Goal: Task Accomplishment & Management: Complete application form

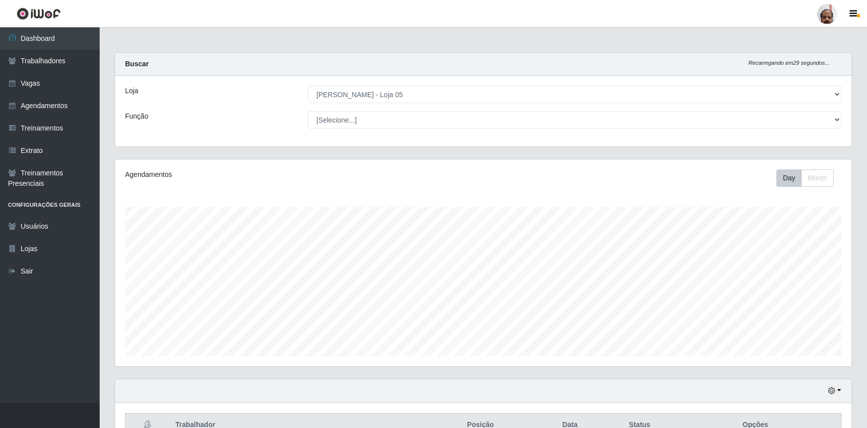
select select "252"
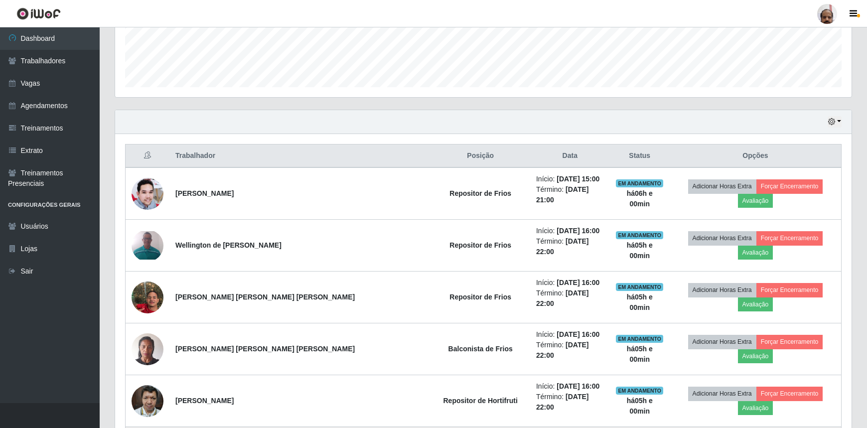
scroll to position [193, 0]
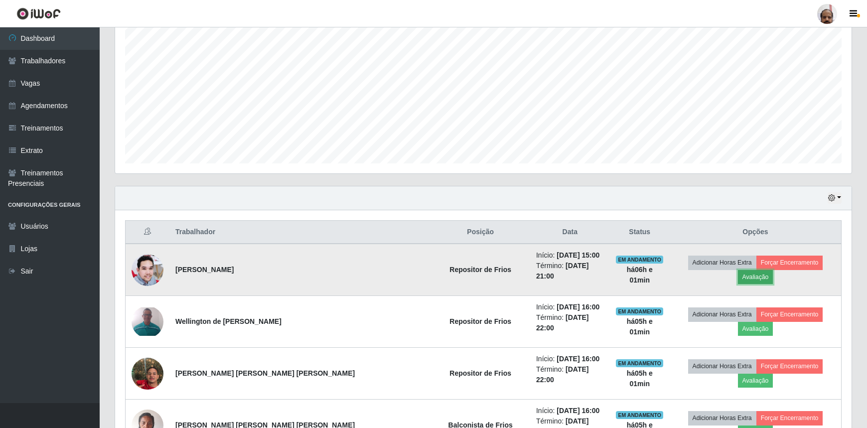
click at [773, 270] on button "Avaliação" at bounding box center [755, 277] width 35 height 14
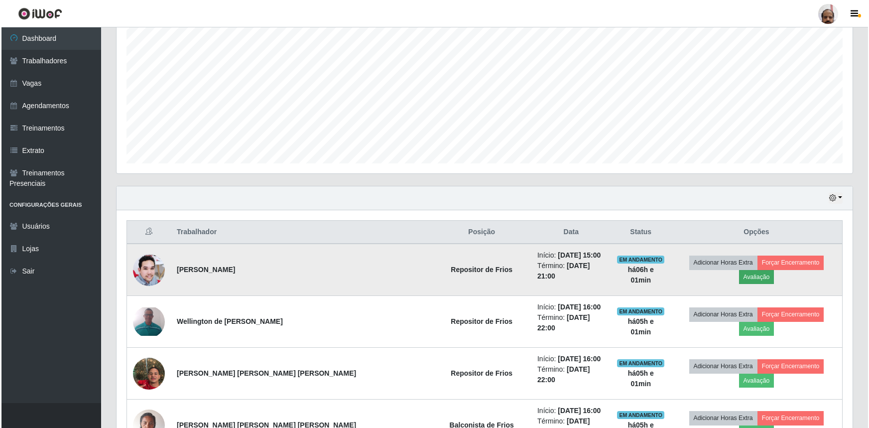
scroll to position [207, 732]
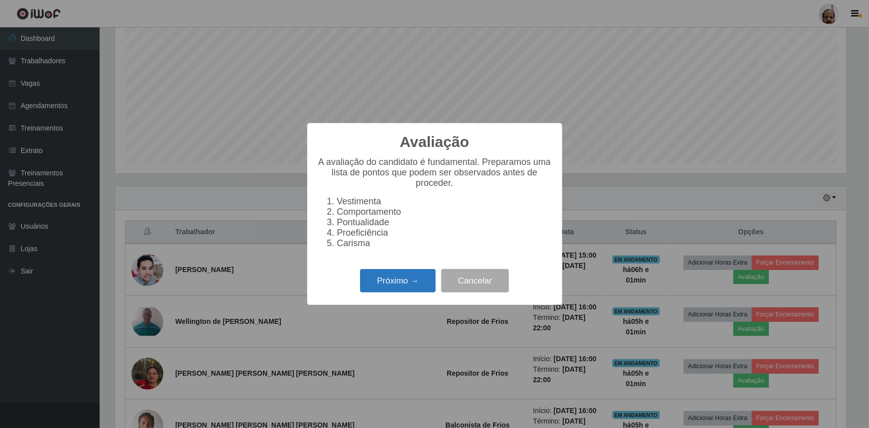
click at [427, 284] on button "Próximo →" at bounding box center [398, 280] width 76 height 23
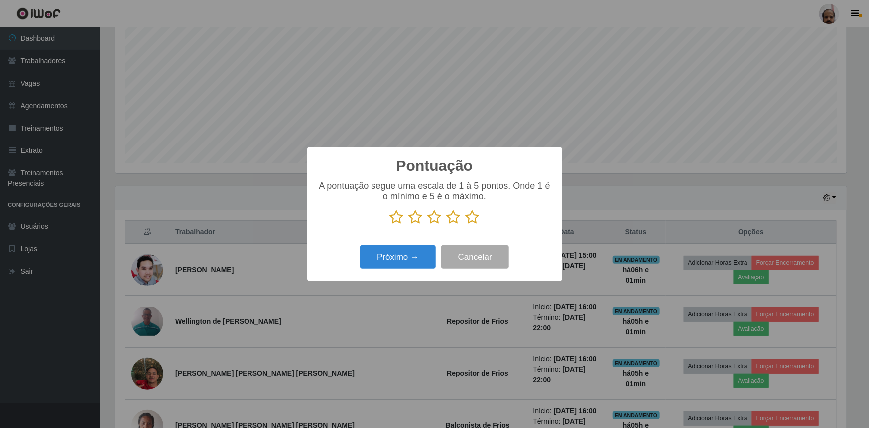
click at [476, 217] on icon at bounding box center [473, 217] width 14 height 15
click at [466, 225] on input "radio" at bounding box center [466, 225] width 0 height 0
click at [392, 268] on button "Próximo →" at bounding box center [398, 256] width 76 height 23
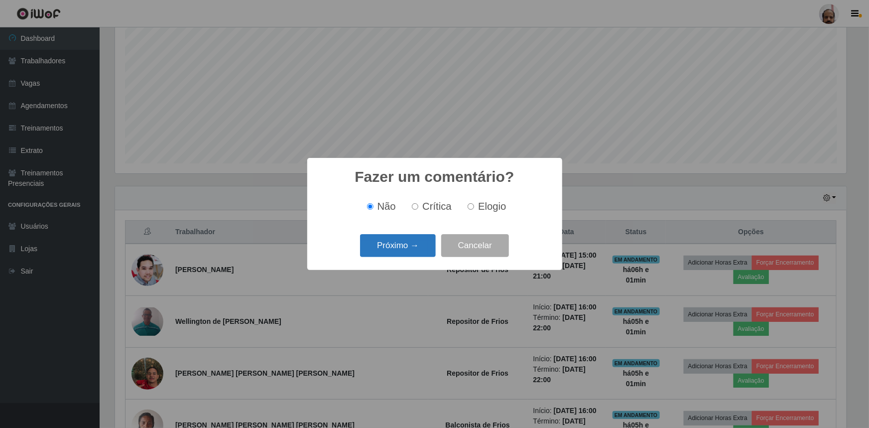
click at [401, 256] on button "Próximo →" at bounding box center [398, 245] width 76 height 23
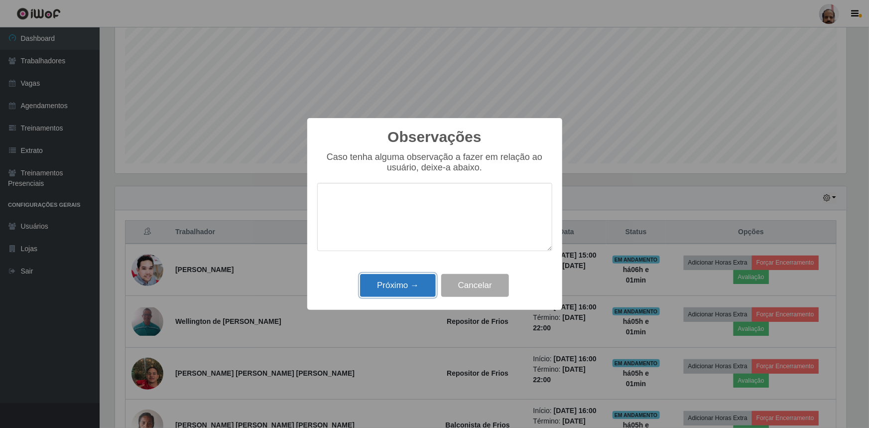
click at [405, 287] on button "Próximo →" at bounding box center [398, 285] width 76 height 23
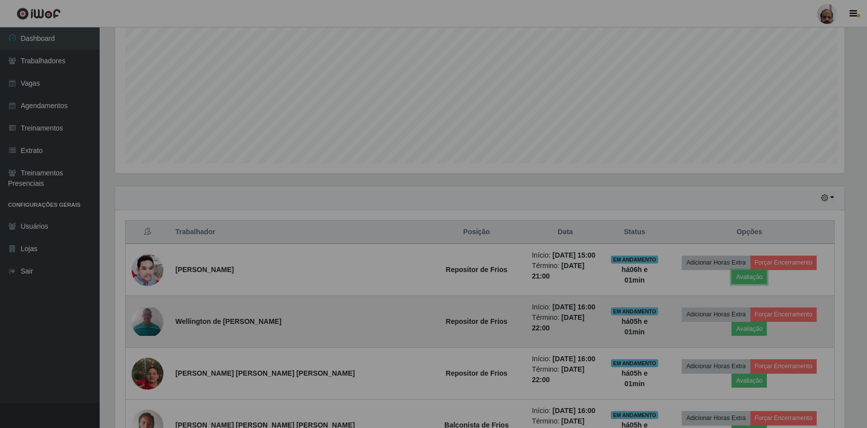
scroll to position [207, 736]
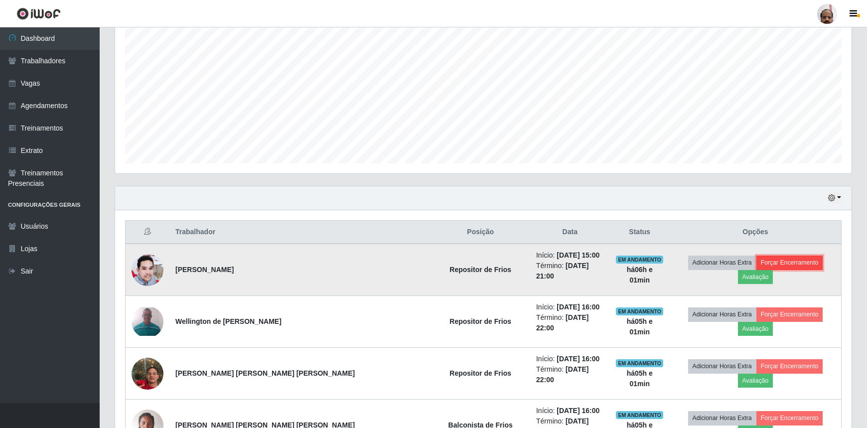
click at [756, 264] on button "Forçar Encerramento" at bounding box center [789, 263] width 67 height 14
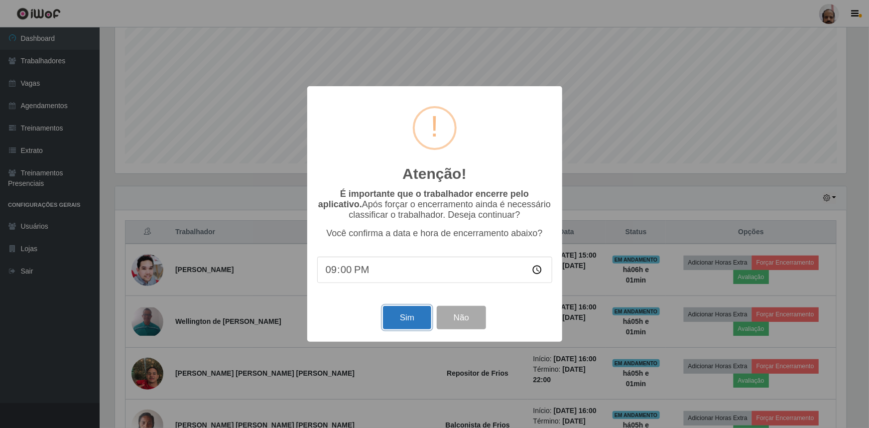
click at [394, 318] on button "Sim" at bounding box center [407, 317] width 48 height 23
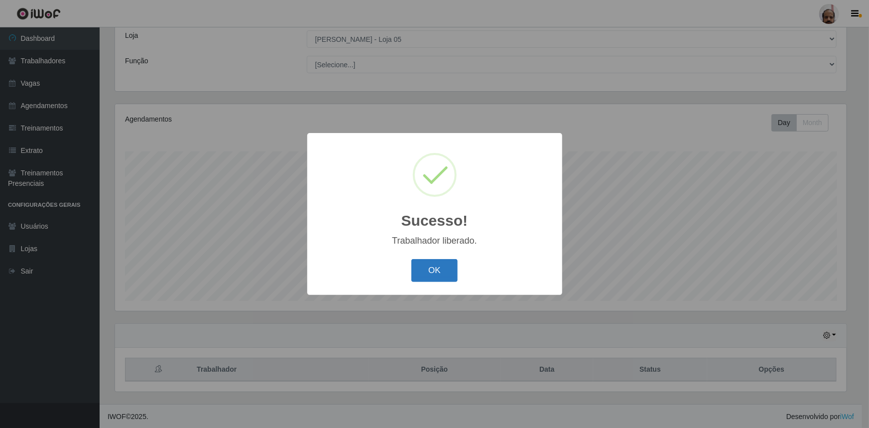
click at [437, 267] on button "OK" at bounding box center [434, 270] width 46 height 23
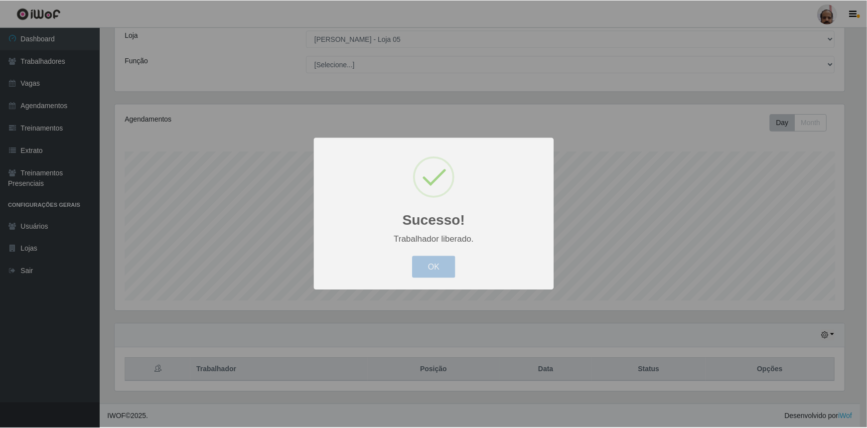
scroll to position [207, 736]
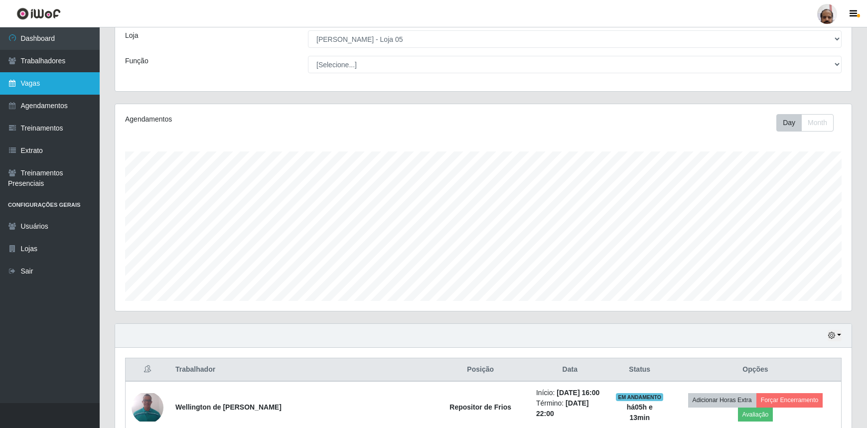
click at [37, 82] on link "Vagas" at bounding box center [50, 83] width 100 height 22
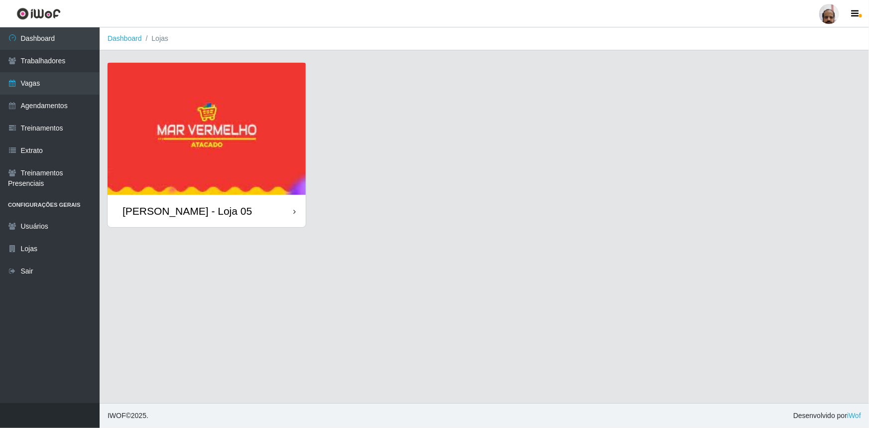
click at [210, 202] on div "[PERSON_NAME] - Loja 05" at bounding box center [207, 211] width 198 height 32
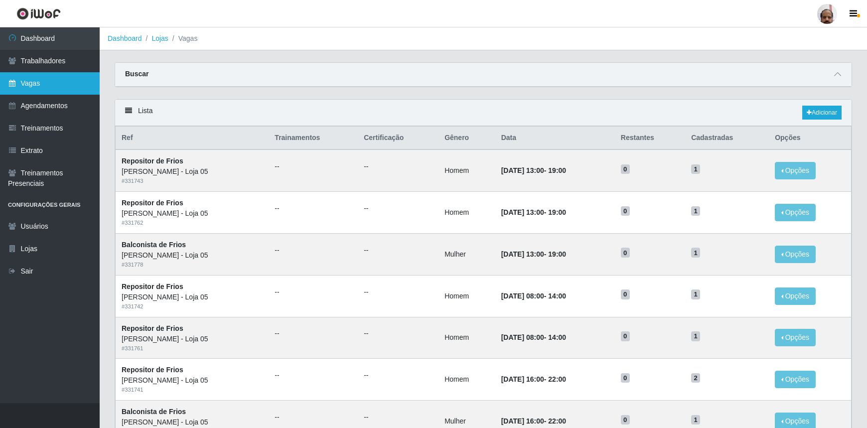
click at [29, 83] on link "Vagas" at bounding box center [50, 83] width 100 height 22
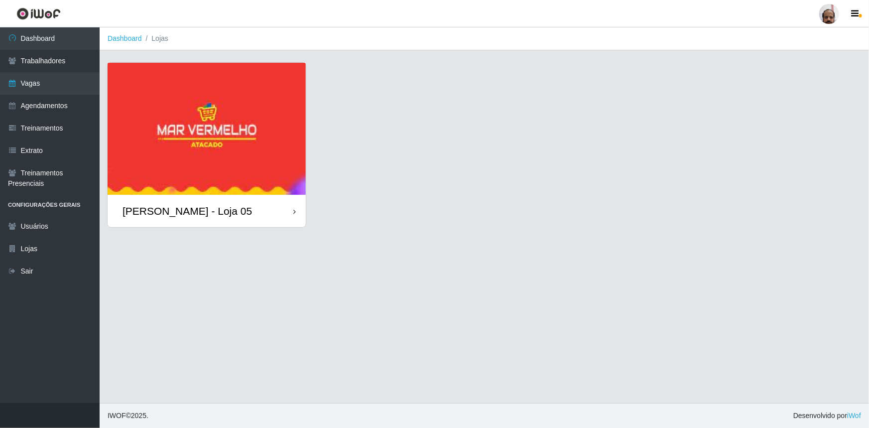
click at [210, 215] on div "[PERSON_NAME] - Loja 05" at bounding box center [187, 211] width 129 height 12
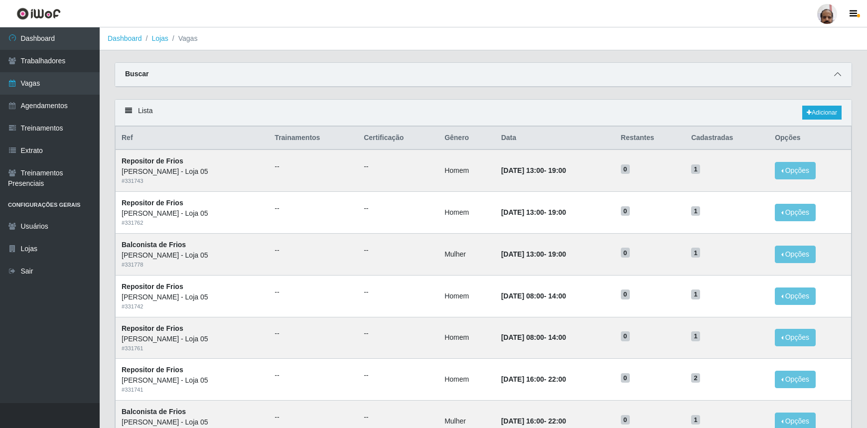
click at [836, 75] on icon at bounding box center [837, 74] width 7 height 7
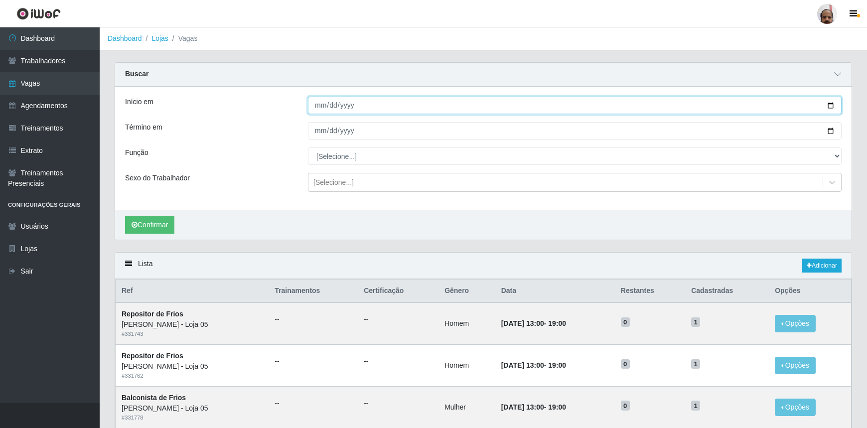
click at [832, 107] on input "Início em" at bounding box center [574, 105] width 533 height 17
type input "[DATE]"
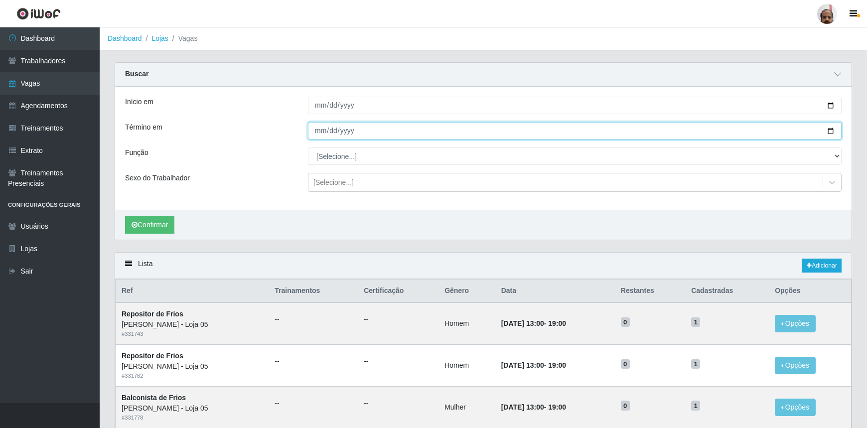
click at [831, 128] on input "Término em" at bounding box center [574, 130] width 533 height 17
type input "[DATE]"
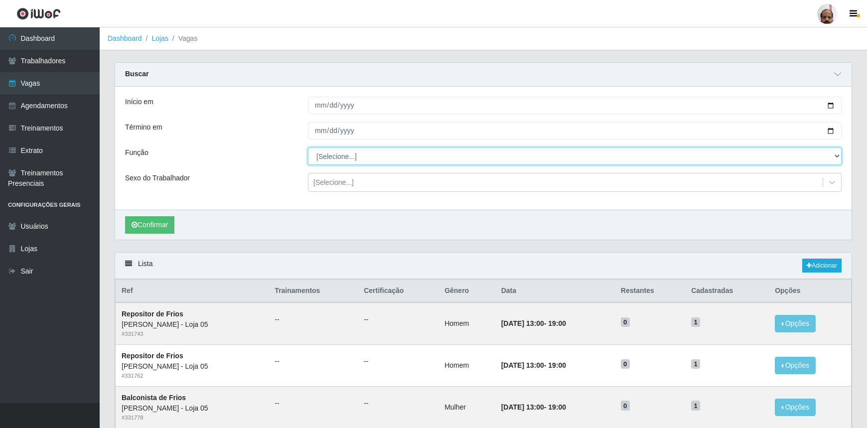
click at [331, 158] on select "[Selecione...] ASG ASG + ASG ++ Auxiliar de Depósito Auxiliar de Depósito + Aux…" at bounding box center [574, 155] width 533 height 17
select select "115"
click at [308, 147] on select "[Selecione...] ASG ASG + ASG ++ Auxiliar de Depósito Auxiliar de Depósito + Aux…" at bounding box center [574, 155] width 533 height 17
click at [334, 184] on div "[Selecione...]" at bounding box center [333, 182] width 40 height 10
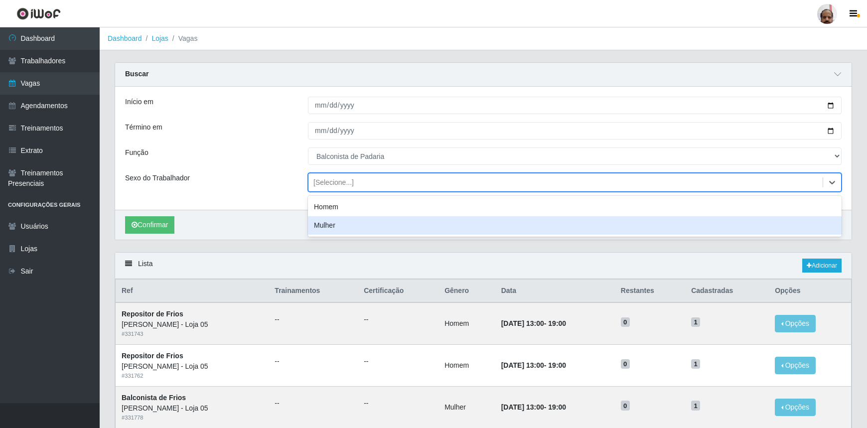
click at [328, 224] on div "Mulher" at bounding box center [574, 225] width 533 height 18
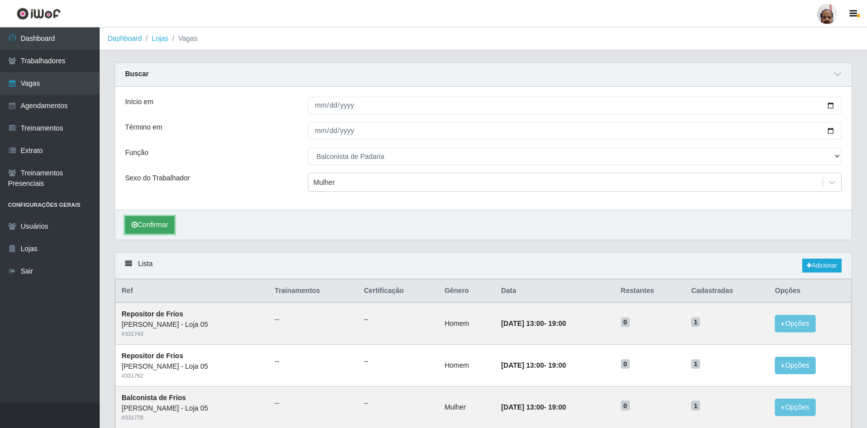
click at [157, 223] on button "Confirmar" at bounding box center [149, 224] width 49 height 17
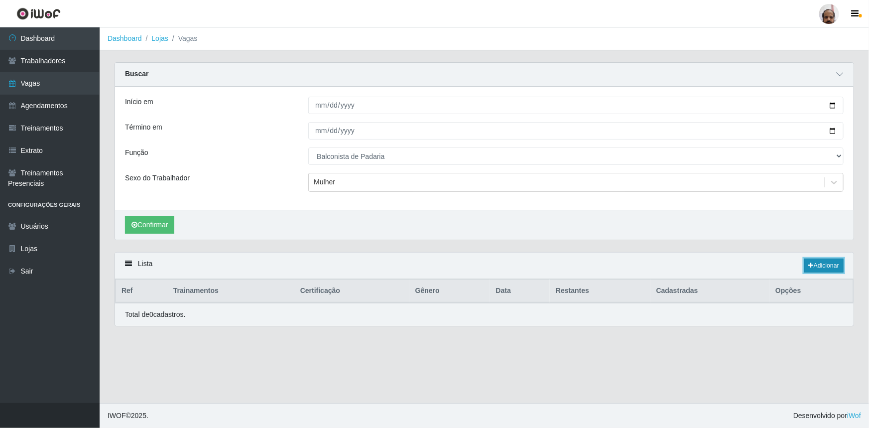
click at [830, 267] on link "Adicionar" at bounding box center [823, 265] width 39 height 14
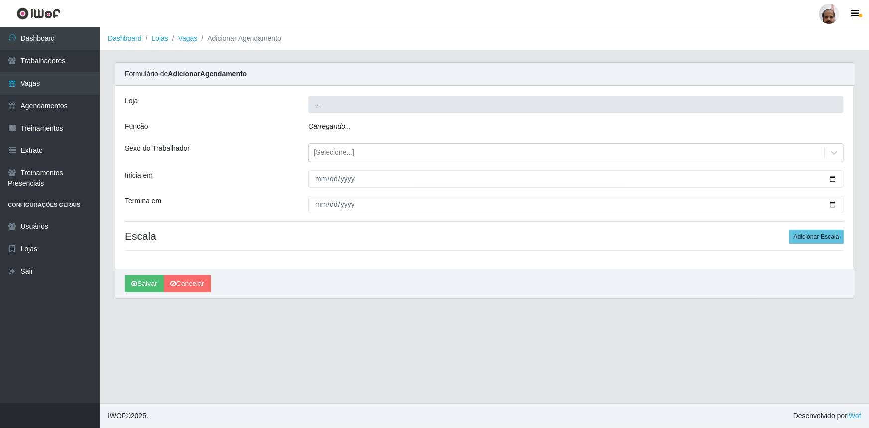
type input "[PERSON_NAME] - Loja 05"
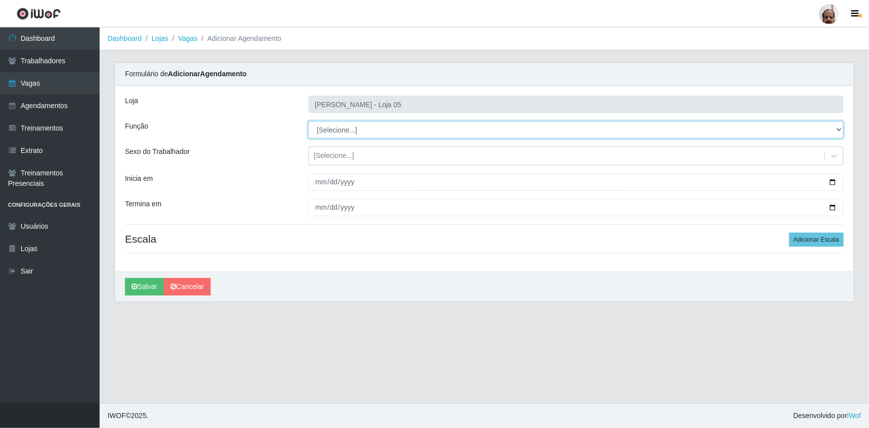
click at [326, 127] on select "[Selecione...] ASG ASG + ASG ++ Auxiliar de Depósito Auxiliar de Depósito + Aux…" at bounding box center [575, 129] width 535 height 17
select select "115"
click at [308, 121] on select "[Selecione...] ASG ASG + ASG ++ Auxiliar de Depósito Auxiliar de Depósito + Aux…" at bounding box center [575, 129] width 535 height 17
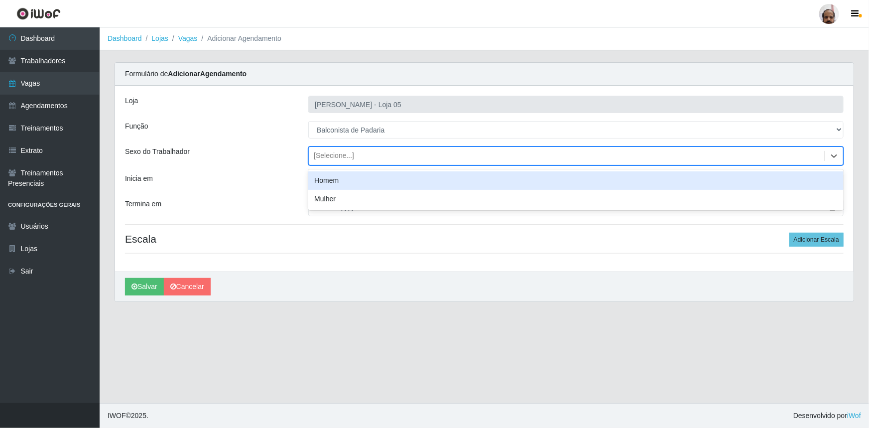
click at [343, 151] on div "[Selecione...]" at bounding box center [334, 156] width 40 height 10
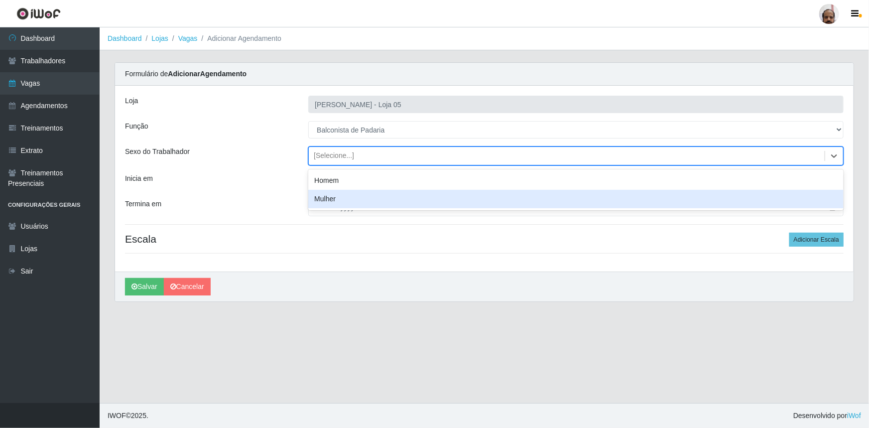
click at [344, 197] on div "Mulher" at bounding box center [575, 199] width 535 height 18
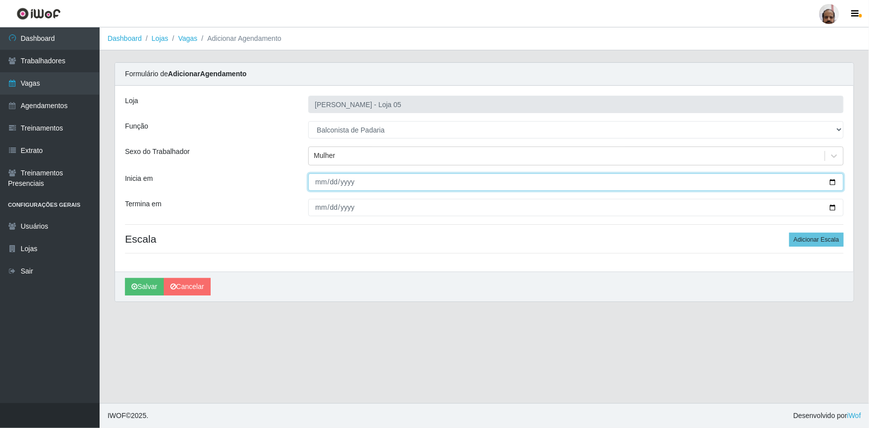
click at [834, 181] on input "Inicia em" at bounding box center [575, 181] width 535 height 17
type input "[DATE]"
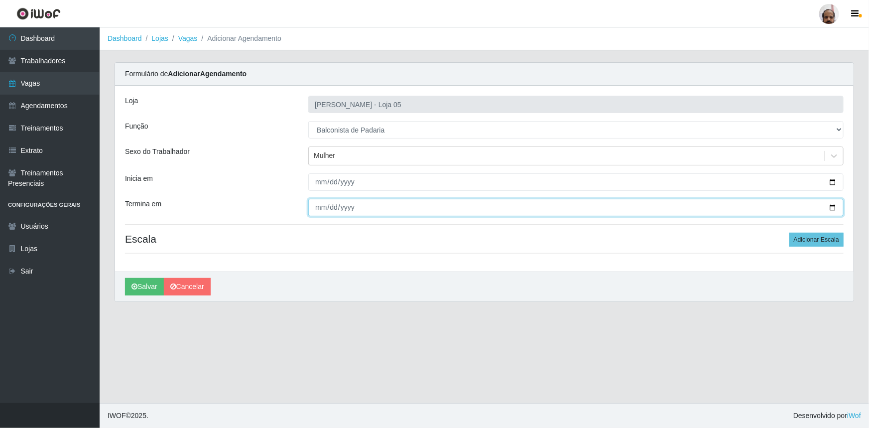
click at [832, 204] on input "Termina em" at bounding box center [575, 207] width 535 height 17
type input "[DATE]"
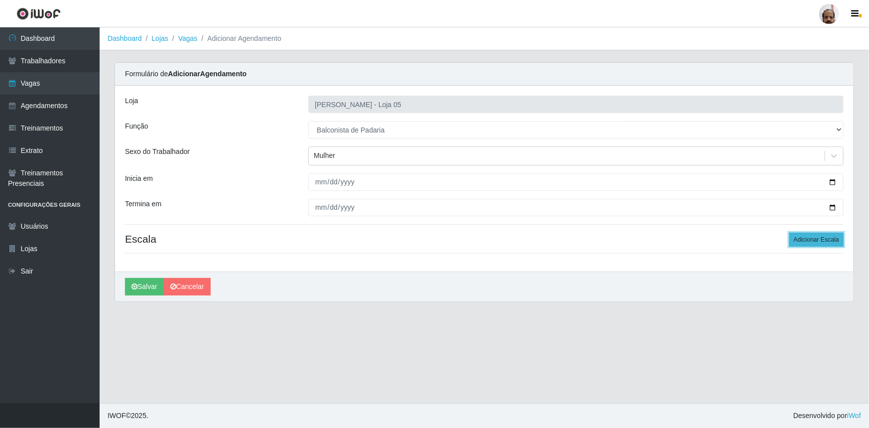
click at [823, 236] on button "Adicionar Escala" at bounding box center [816, 240] width 54 height 14
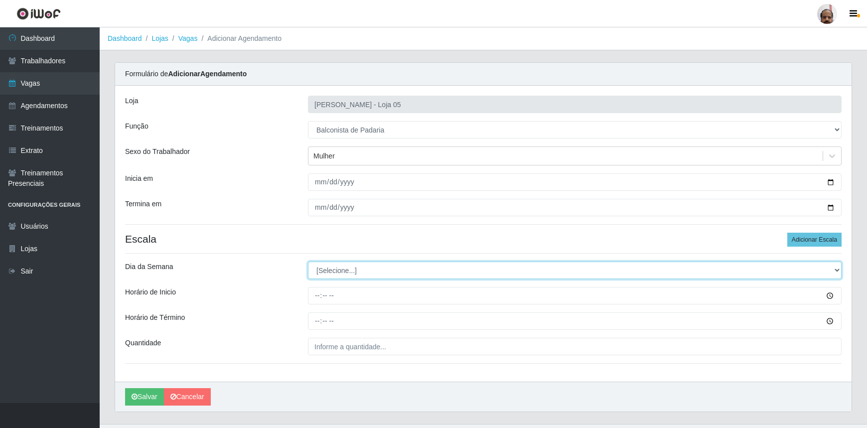
click at [348, 268] on select "[Selecione...] Segunda Terça Quarta Quinta Sexta Sábado Domingo" at bounding box center [574, 269] width 533 height 17
select select "1"
click at [308, 261] on select "[Selecione...] Segunda Terça Quarta Quinta Sexta Sábado Domingo" at bounding box center [574, 269] width 533 height 17
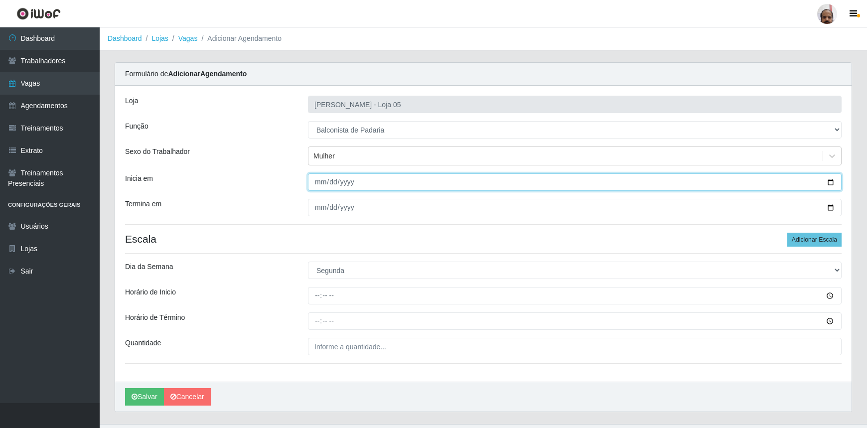
click at [829, 182] on input "[DATE]" at bounding box center [574, 181] width 533 height 17
type input "[DATE]"
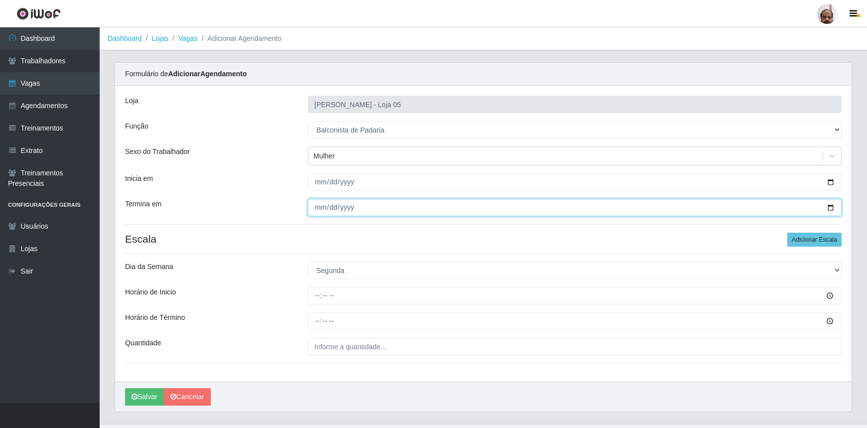
click at [831, 207] on input "[DATE]" at bounding box center [574, 207] width 533 height 17
type input "[DATE]"
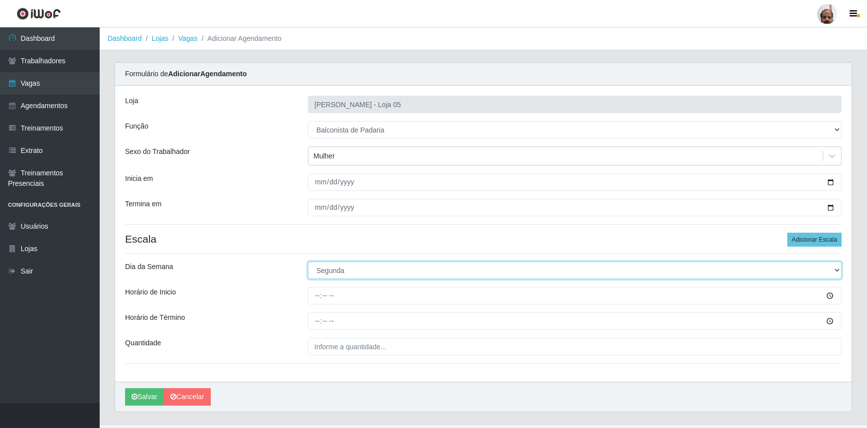
click at [352, 272] on select "[Selecione...] Segunda Terça Quarta Quinta Sexta Sábado Domingo" at bounding box center [574, 269] width 533 height 17
select select "2"
click at [308, 261] on select "[Selecione...] Segunda Terça Quarta Quinta Sexta Sábado Domingo" at bounding box center [574, 269] width 533 height 17
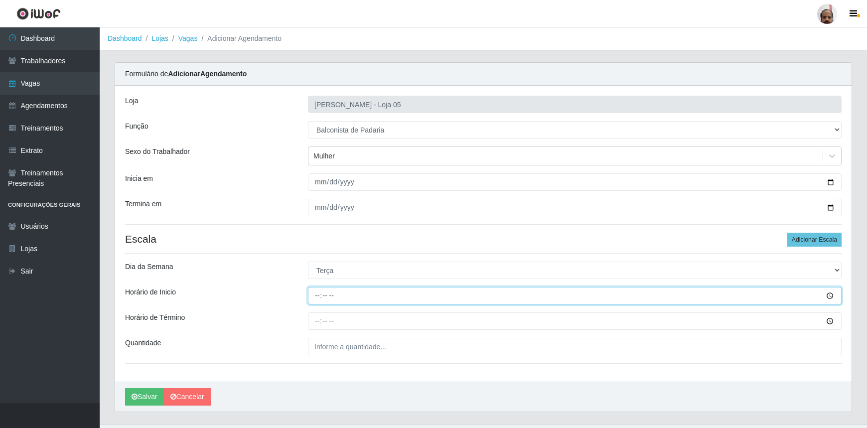
click at [314, 297] on input "Horário de Inicio" at bounding box center [574, 295] width 533 height 17
type input "08:00"
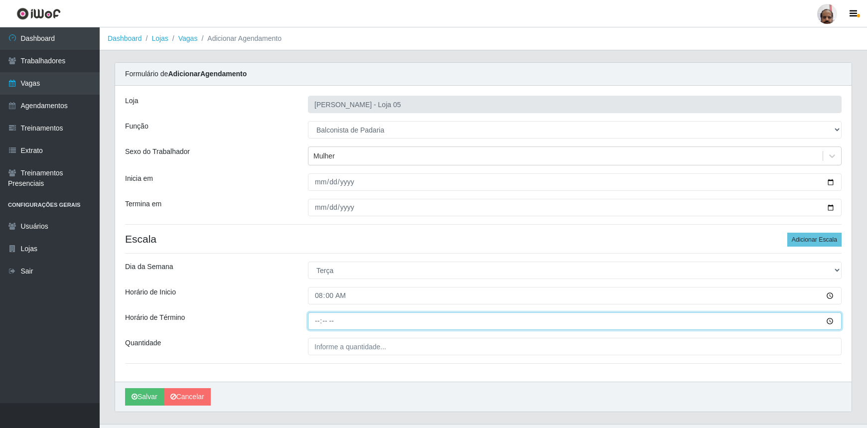
type input "14:00"
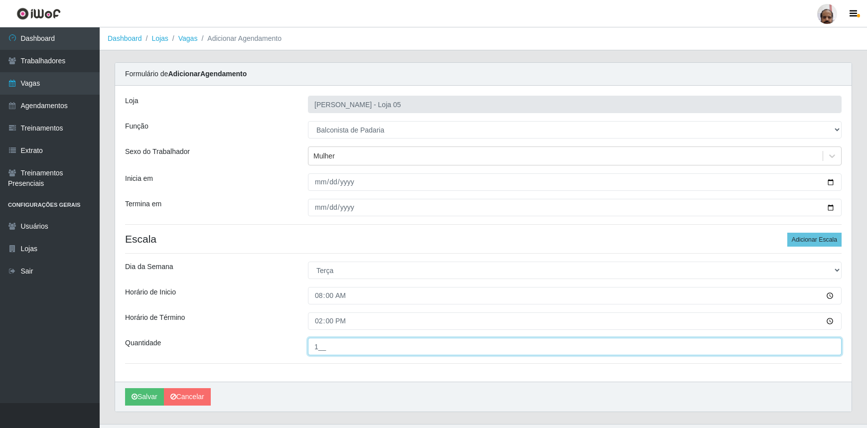
type input "1__"
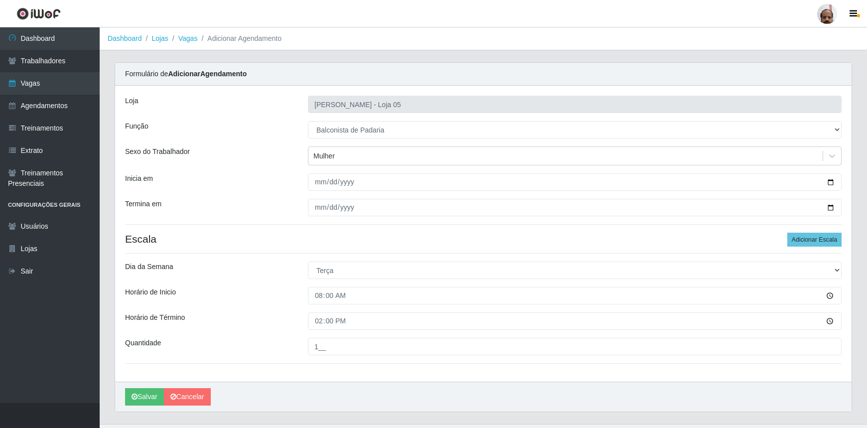
drag, startPoint x: 138, startPoint y: 384, endPoint x: 136, endPoint y: 398, distance: 14.6
click at [138, 386] on div "[PERSON_NAME]" at bounding box center [483, 397] width 736 height 30
click at [137, 398] on button "Salvar" at bounding box center [144, 396] width 39 height 17
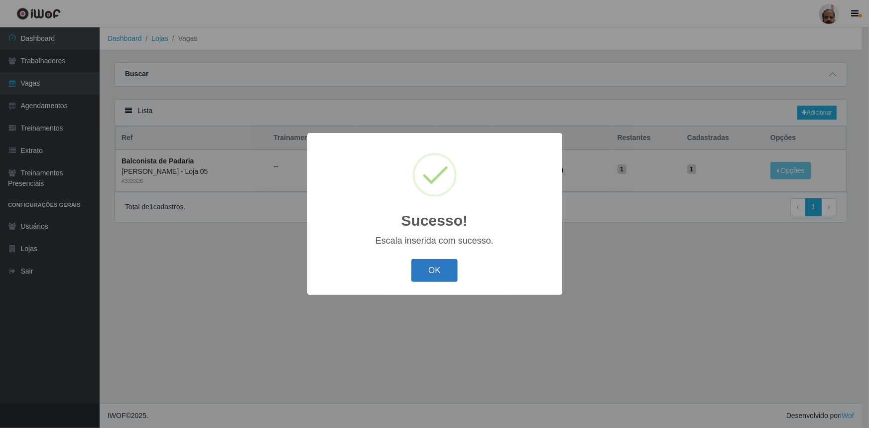
click at [450, 266] on button "OK" at bounding box center [434, 270] width 46 height 23
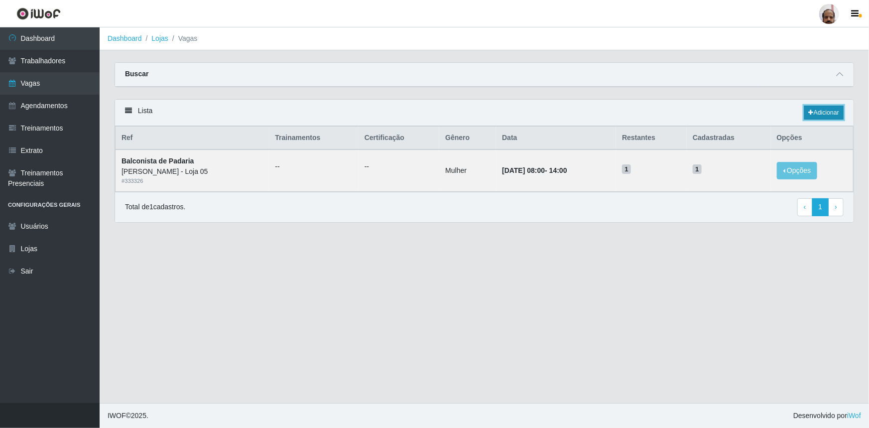
click at [833, 118] on link "Adicionar" at bounding box center [823, 113] width 39 height 14
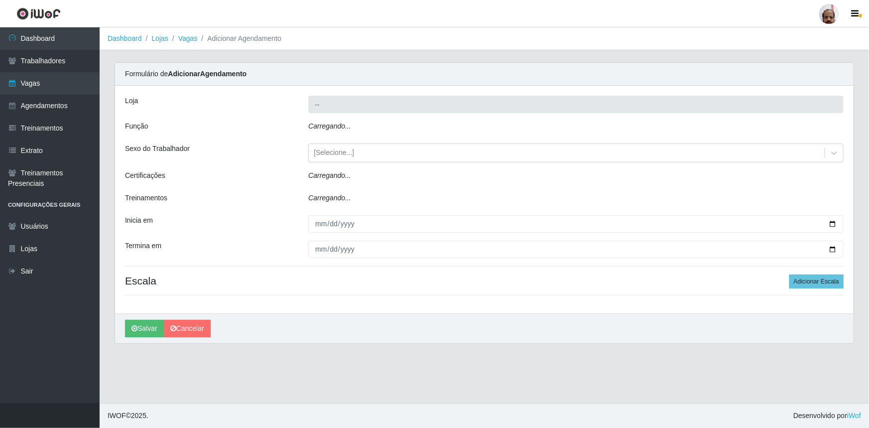
type input "[PERSON_NAME] - Loja 05"
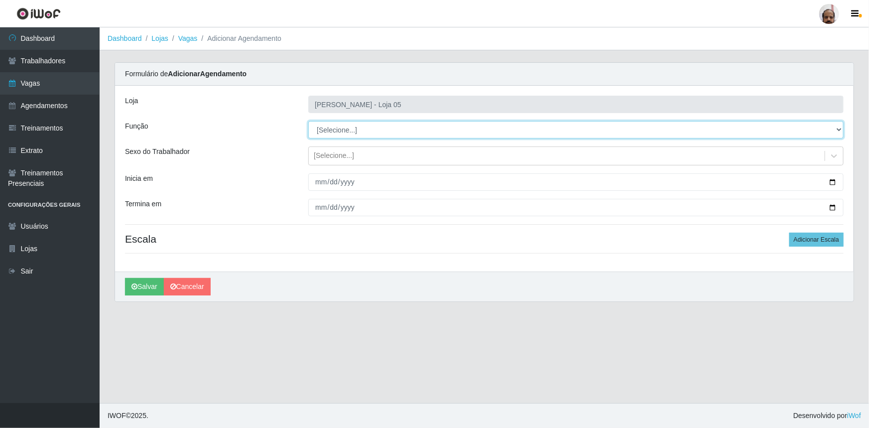
click at [346, 126] on select "[Selecione...] ASG ASG + ASG ++ Auxiliar de Depósito Auxiliar de Depósito + Aux…" at bounding box center [575, 129] width 535 height 17
select select "115"
click at [308, 121] on select "[Selecione...] ASG ASG + ASG ++ Auxiliar de Depósito Auxiliar de Depósito + Aux…" at bounding box center [575, 129] width 535 height 17
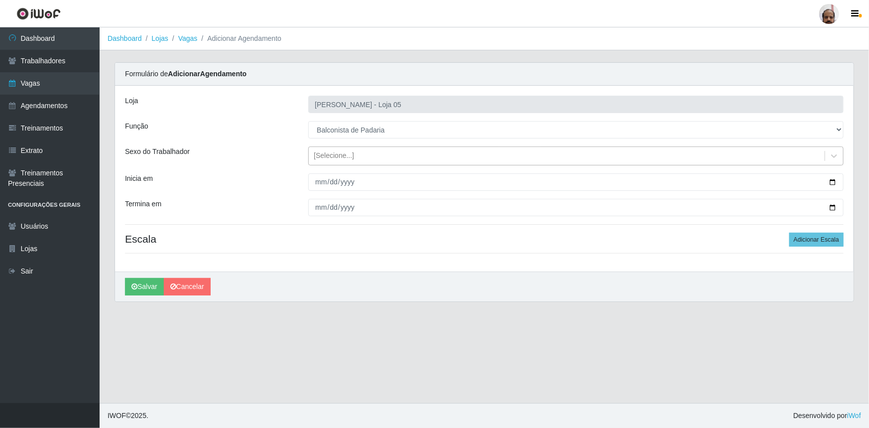
click at [329, 158] on div "[Selecione...]" at bounding box center [334, 156] width 40 height 10
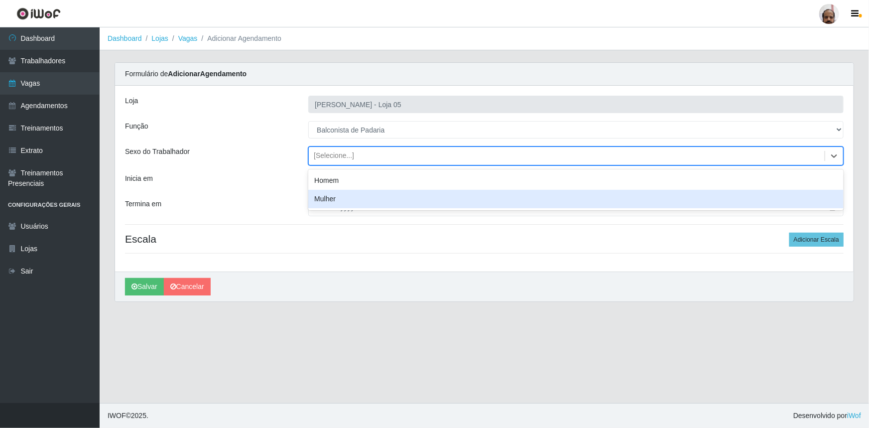
click at [343, 199] on div "Mulher" at bounding box center [575, 199] width 535 height 18
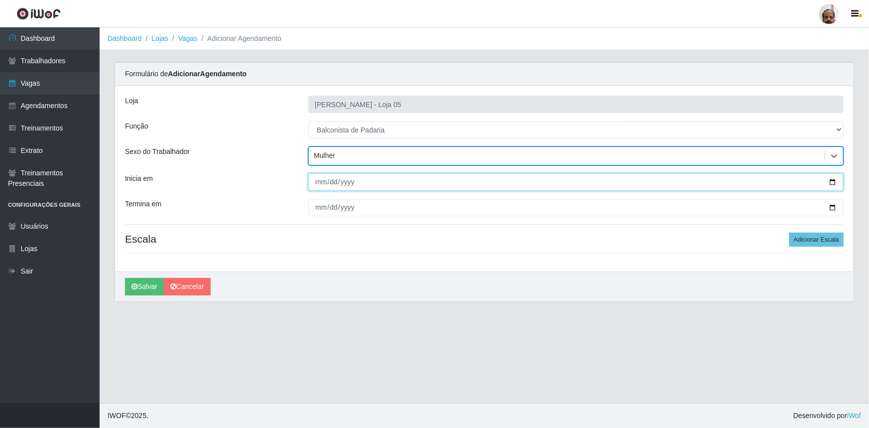
click at [834, 182] on input "Inicia em" at bounding box center [575, 181] width 535 height 17
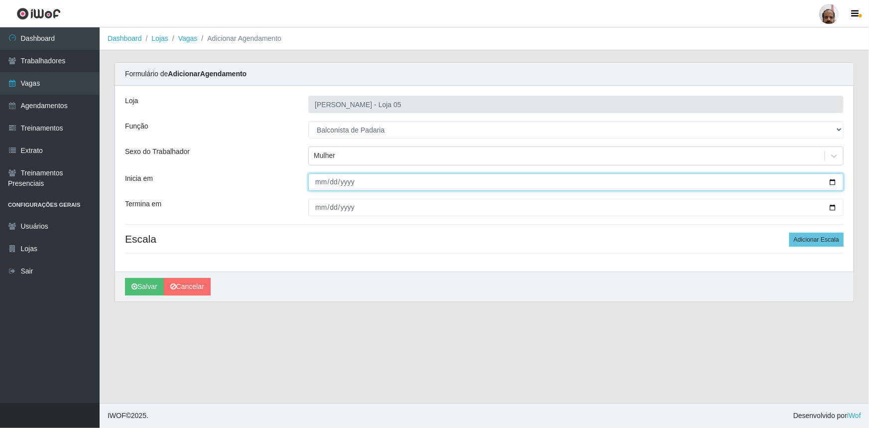
type input "[DATE]"
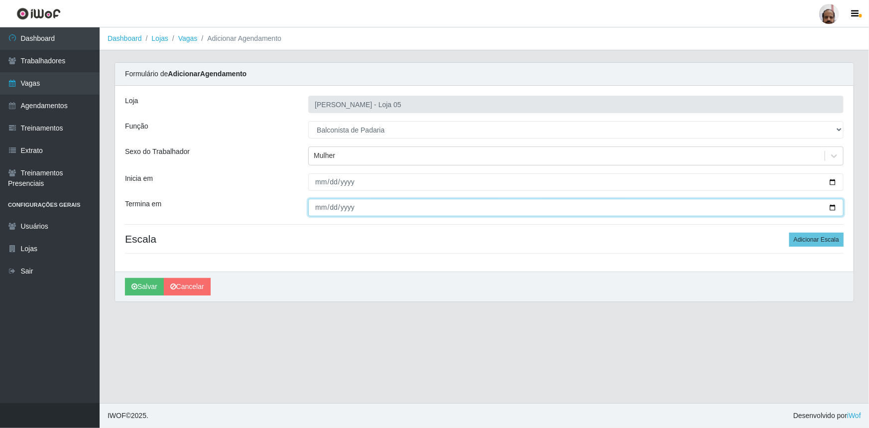
click at [832, 205] on input "Termina em" at bounding box center [575, 207] width 535 height 17
type input "[DATE]"
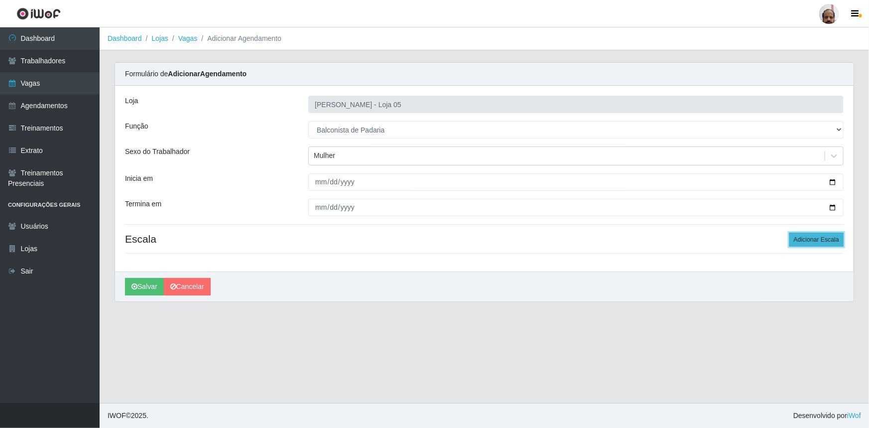
click at [808, 237] on button "Adicionar Escala" at bounding box center [816, 240] width 54 height 14
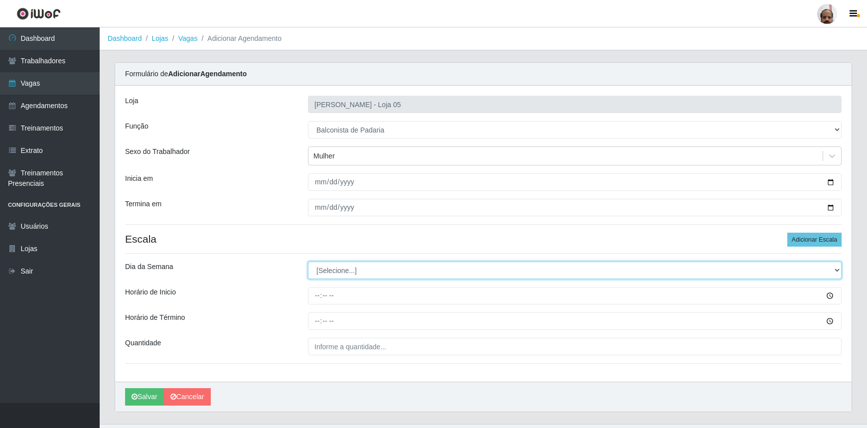
click at [339, 262] on select "[Selecione...] Segunda Terça Quarta Quinta Sexta Sábado Domingo" at bounding box center [574, 269] width 533 height 17
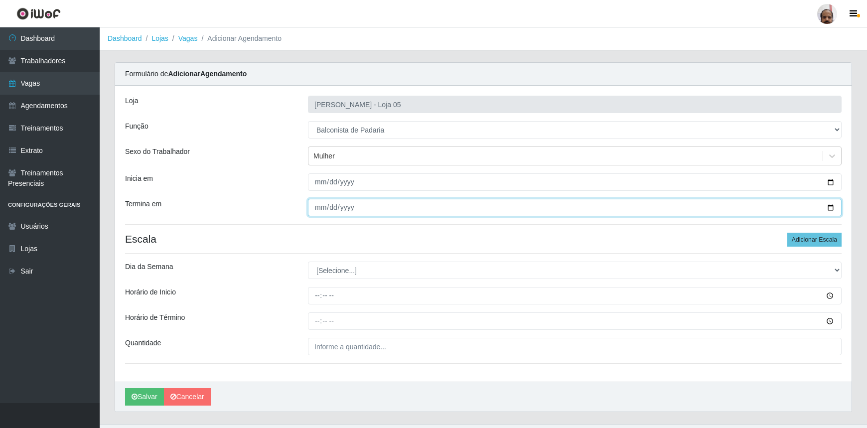
click at [830, 209] on input "[DATE]" at bounding box center [574, 207] width 533 height 17
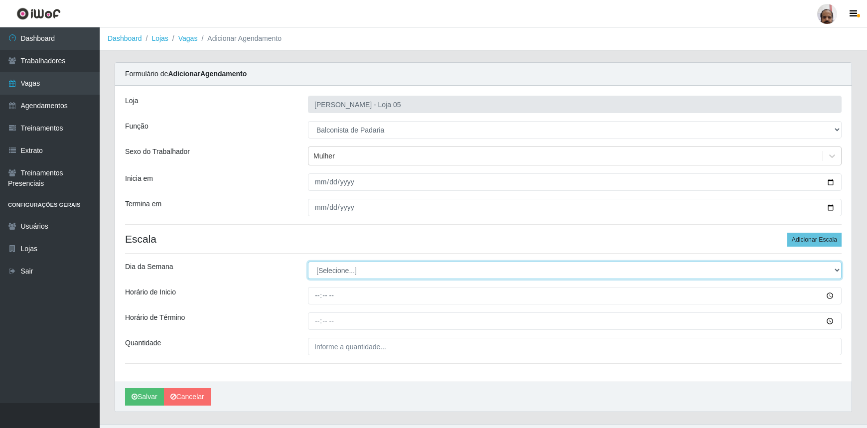
click at [834, 269] on select "[Selecione...] Segunda Terça Quarta Quinta Sexta Sábado Domingo" at bounding box center [574, 269] width 533 height 17
select select "4"
click at [308, 261] on select "[Selecione...] Segunda Terça Quarta Quinta Sexta Sábado Domingo" at bounding box center [574, 269] width 533 height 17
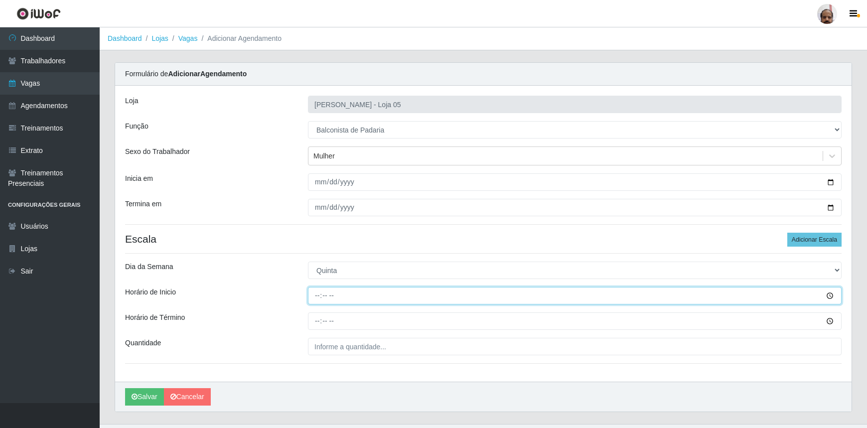
click at [316, 294] on input "Horário de Inicio" at bounding box center [574, 295] width 533 height 17
type input "08:00"
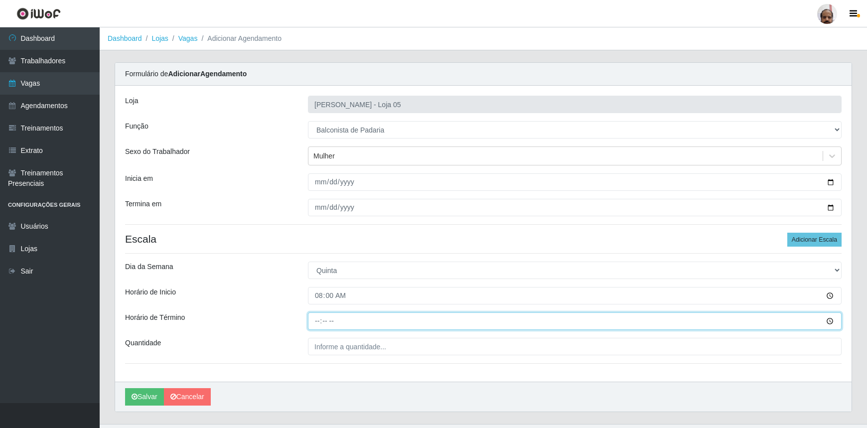
type input "14:00"
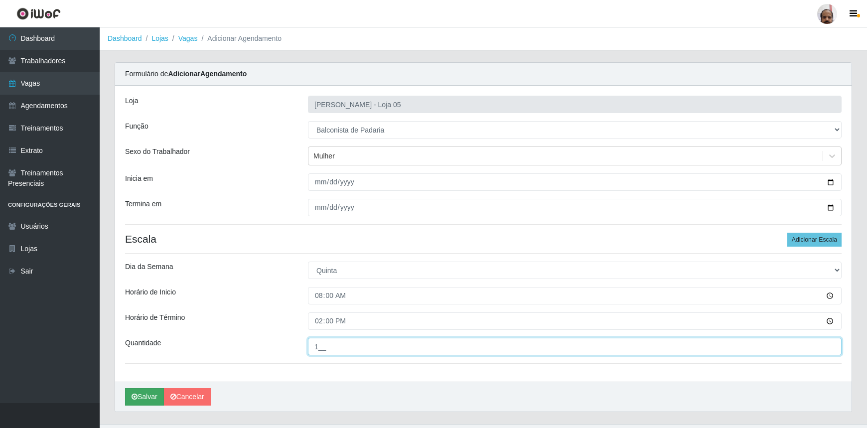
type input "1__"
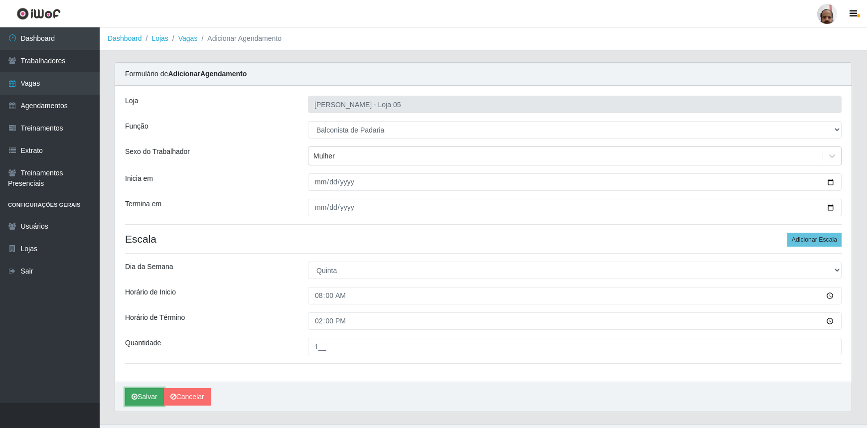
click at [142, 398] on button "Salvar" at bounding box center [144, 396] width 39 height 17
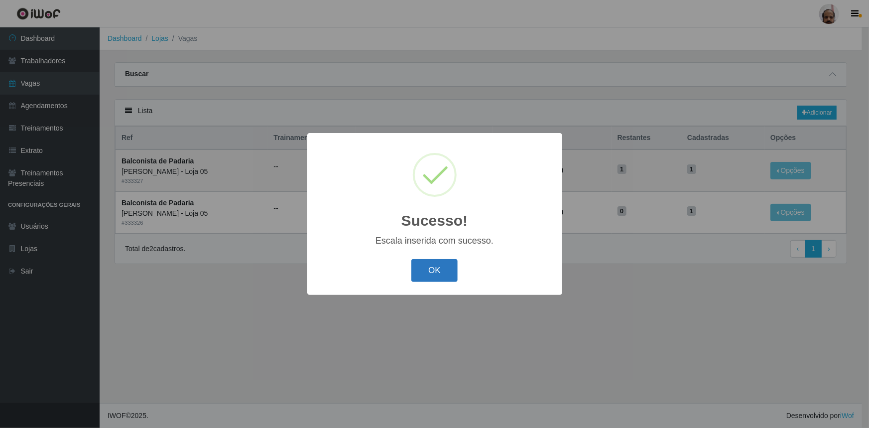
click at [433, 264] on button "OK" at bounding box center [434, 270] width 46 height 23
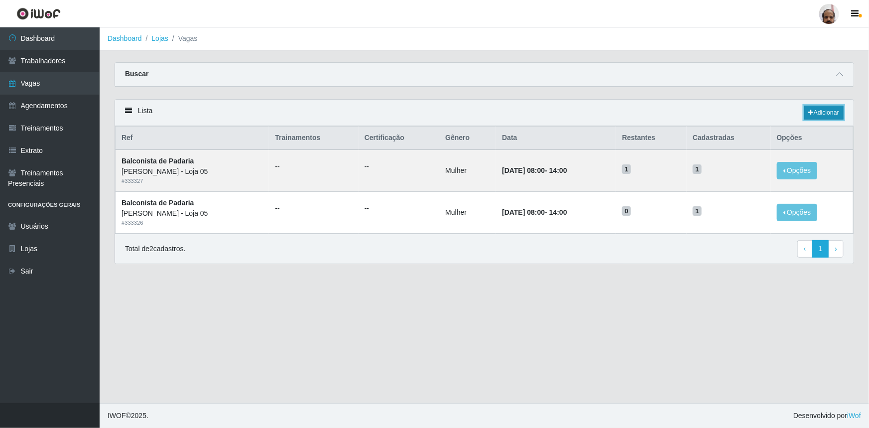
click at [821, 109] on link "Adicionar" at bounding box center [823, 113] width 39 height 14
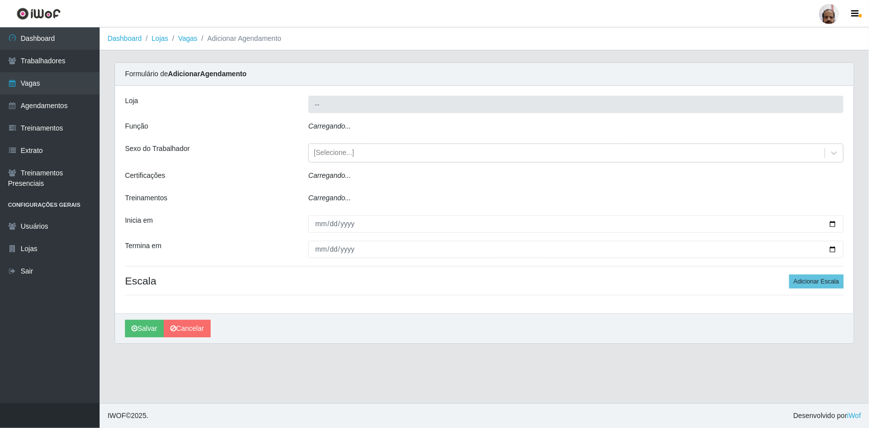
type input "[PERSON_NAME] - Loja 05"
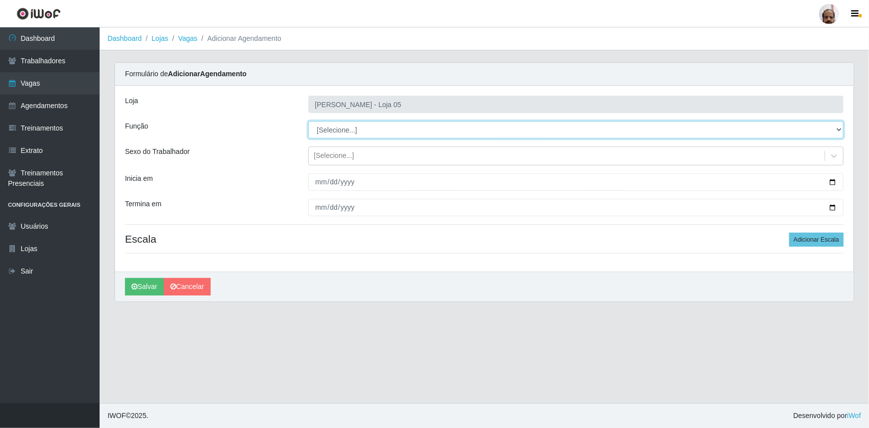
click at [344, 127] on select "[Selecione...] ASG ASG + ASG ++ Auxiliar de Depósito Auxiliar de Depósito + Aux…" at bounding box center [575, 129] width 535 height 17
select select "115"
click at [308, 121] on select "[Selecione...] ASG ASG + ASG ++ Auxiliar de Depósito Auxiliar de Depósito + Aux…" at bounding box center [575, 129] width 535 height 17
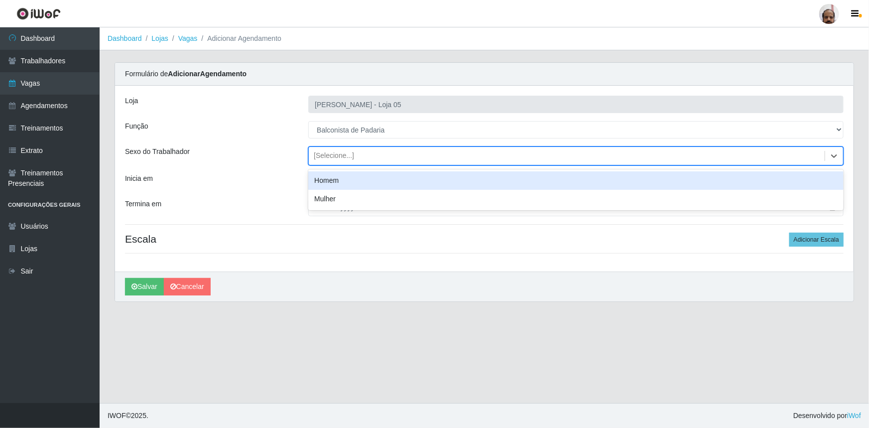
click at [328, 156] on div "[Selecione...]" at bounding box center [334, 156] width 40 height 10
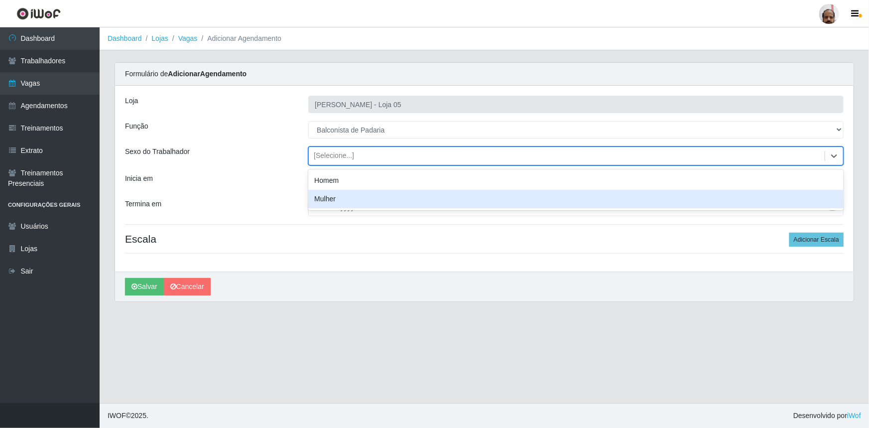
click at [335, 191] on div "Mulher" at bounding box center [575, 199] width 535 height 18
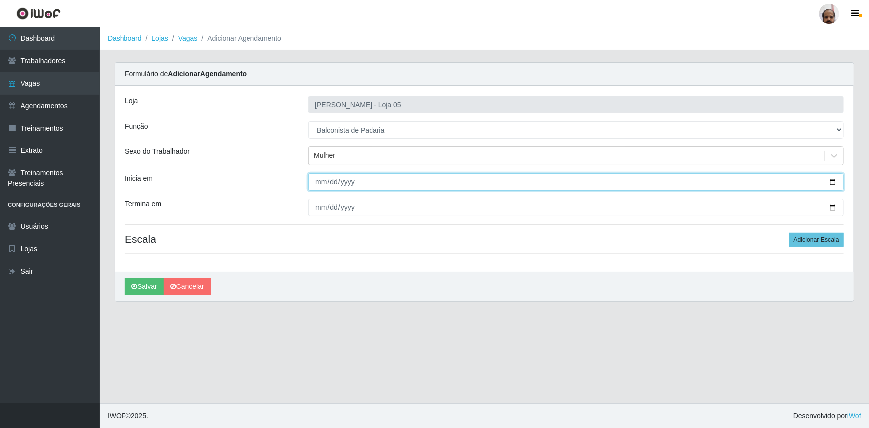
click at [833, 179] on input "Inicia em" at bounding box center [575, 181] width 535 height 17
type input "[DATE]"
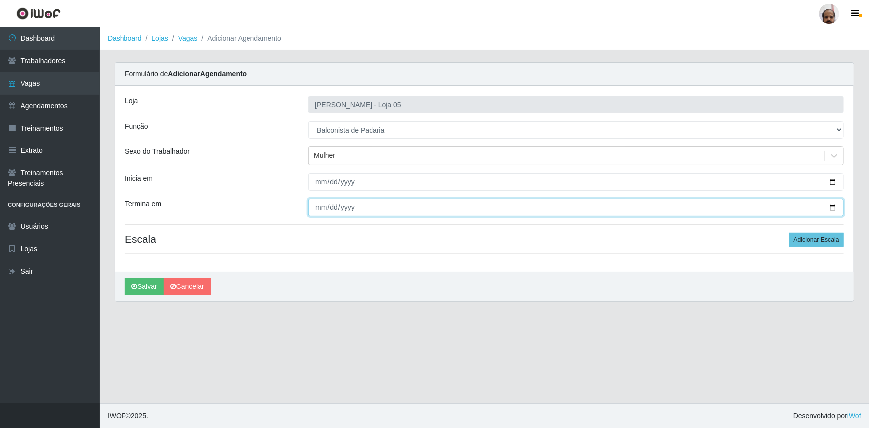
click at [834, 207] on input "Termina em" at bounding box center [575, 207] width 535 height 17
type input "[DATE]"
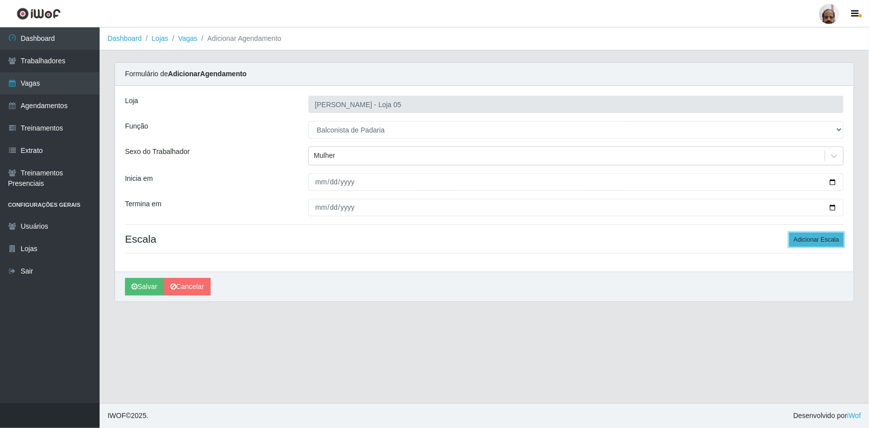
click at [808, 234] on button "Adicionar Escala" at bounding box center [816, 240] width 54 height 14
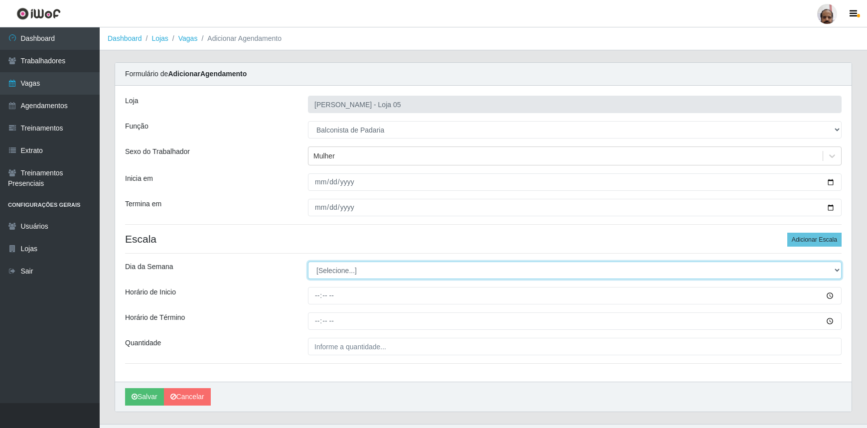
drag, startPoint x: 336, startPoint y: 266, endPoint x: 336, endPoint y: 273, distance: 7.0
click at [336, 266] on select "[Selecione...] Segunda Terça Quarta Quinta Sexta Sábado Domingo" at bounding box center [574, 269] width 533 height 17
select select "5"
click at [308, 261] on select "[Selecione...] Segunda Terça Quarta Quinta Sexta Sábado Domingo" at bounding box center [574, 269] width 533 height 17
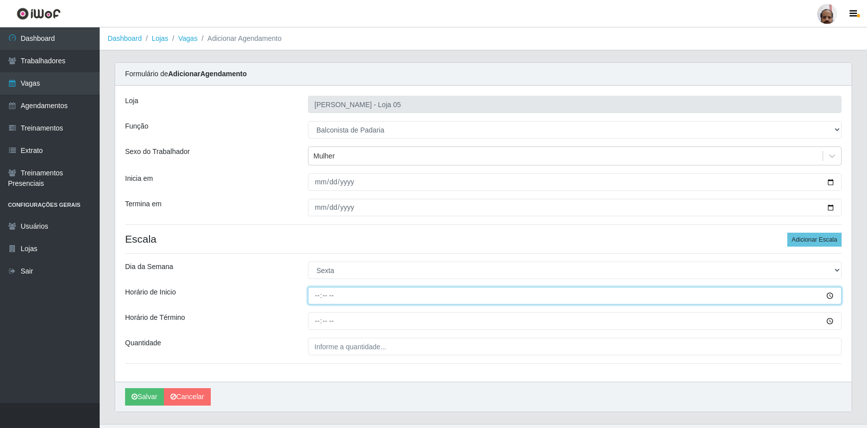
click at [314, 300] on input "Horário de Inicio" at bounding box center [574, 295] width 533 height 17
type input "08:00"
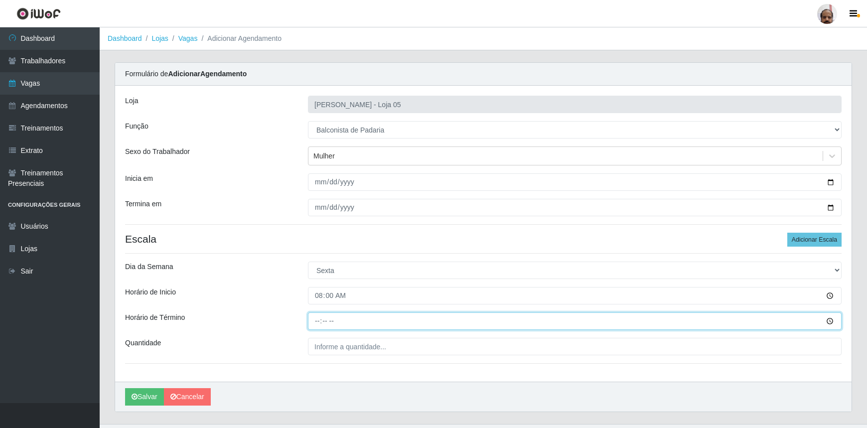
type input "14:00"
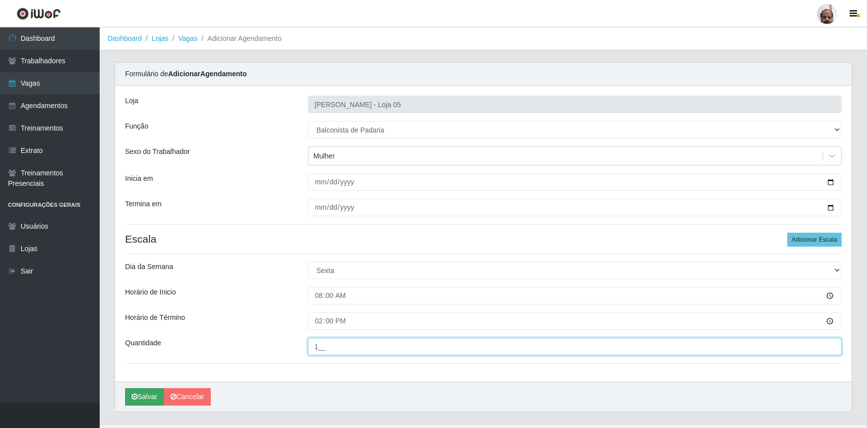
type input "1__"
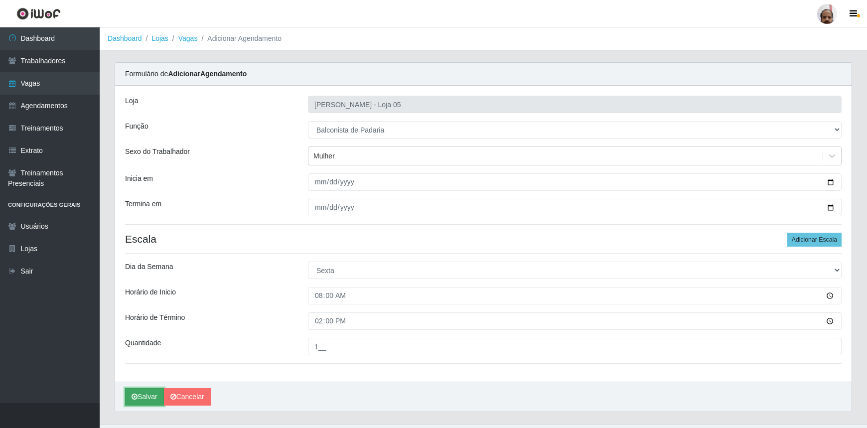
click at [139, 397] on button "Salvar" at bounding box center [144, 396] width 39 height 17
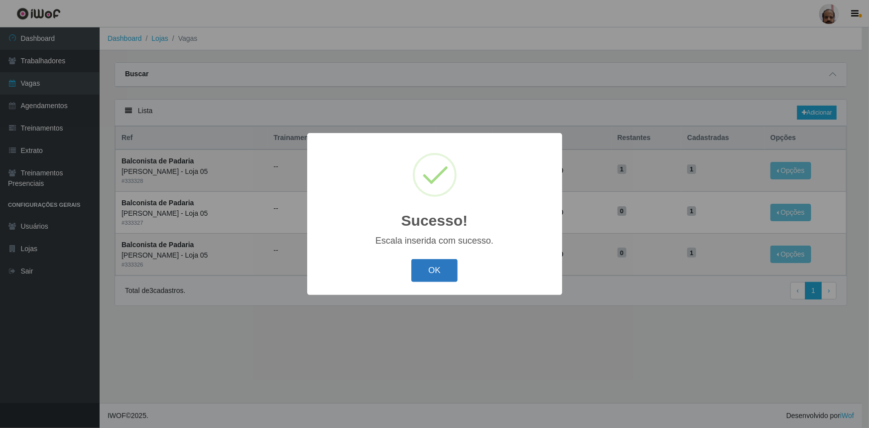
click at [423, 265] on button "OK" at bounding box center [434, 270] width 46 height 23
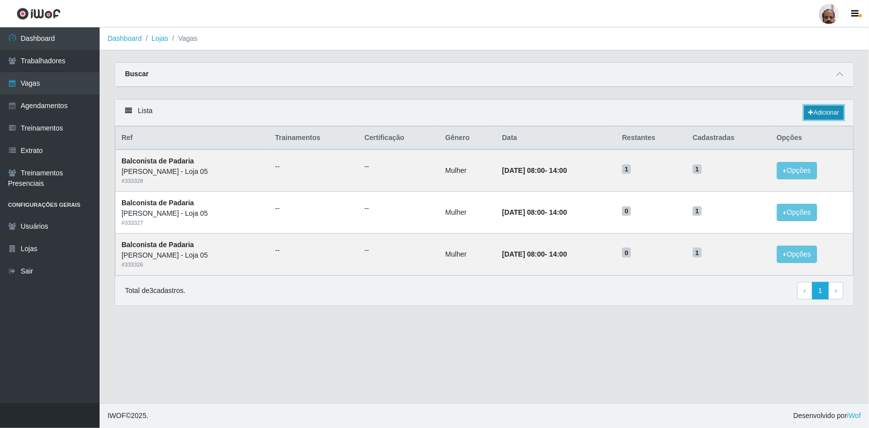
click at [812, 112] on icon at bounding box center [811, 113] width 5 height 6
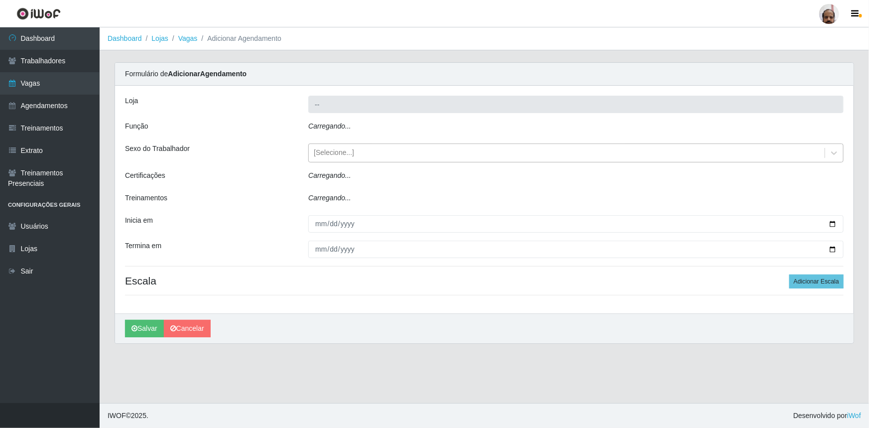
type input "[PERSON_NAME] - Loja 05"
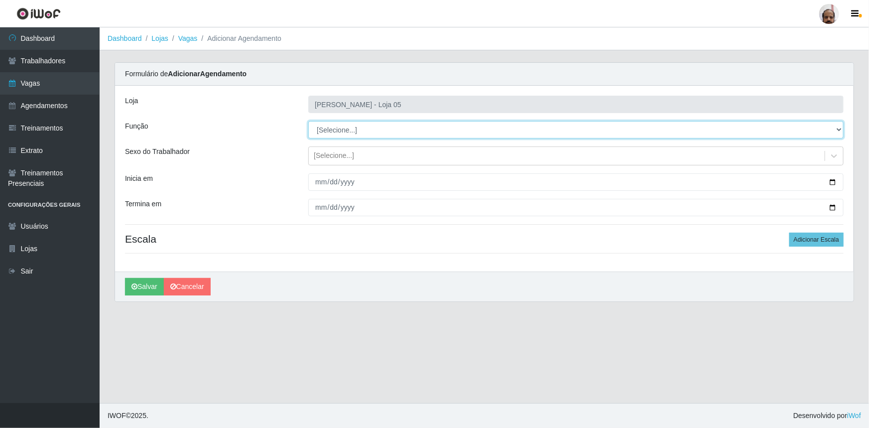
click at [324, 129] on select "[Selecione...] ASG ASG + ASG ++ Auxiliar de Depósito Auxiliar de Depósito + Aux…" at bounding box center [575, 129] width 535 height 17
select select "115"
click at [308, 121] on select "[Selecione...] ASG ASG + ASG ++ Auxiliar de Depósito Auxiliar de Depósito + Aux…" at bounding box center [575, 129] width 535 height 17
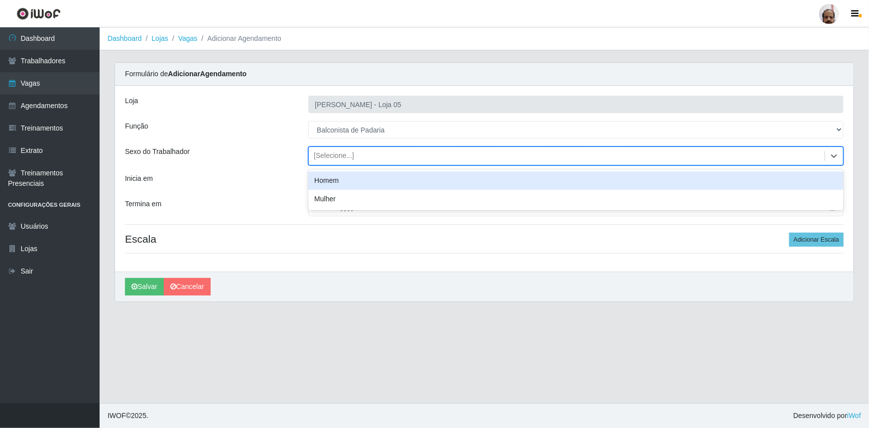
click at [339, 157] on div "[Selecione...]" at bounding box center [334, 156] width 40 height 10
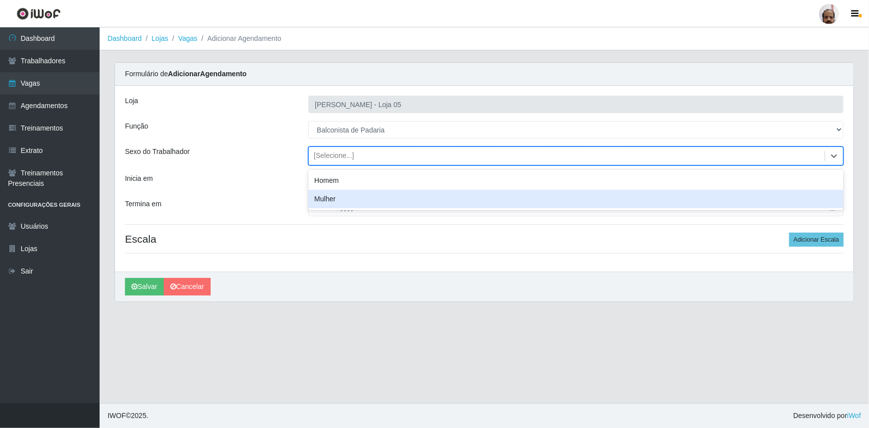
click at [353, 195] on div "Mulher" at bounding box center [575, 199] width 535 height 18
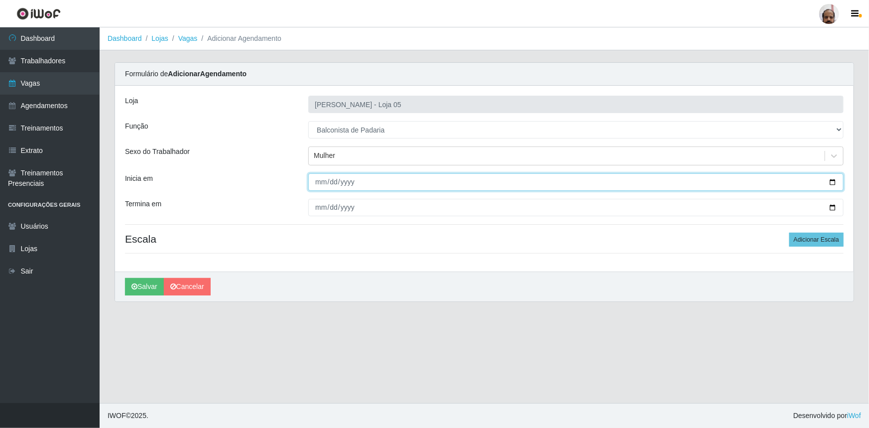
click at [832, 180] on input "Inicia em" at bounding box center [575, 181] width 535 height 17
type input "[DATE]"
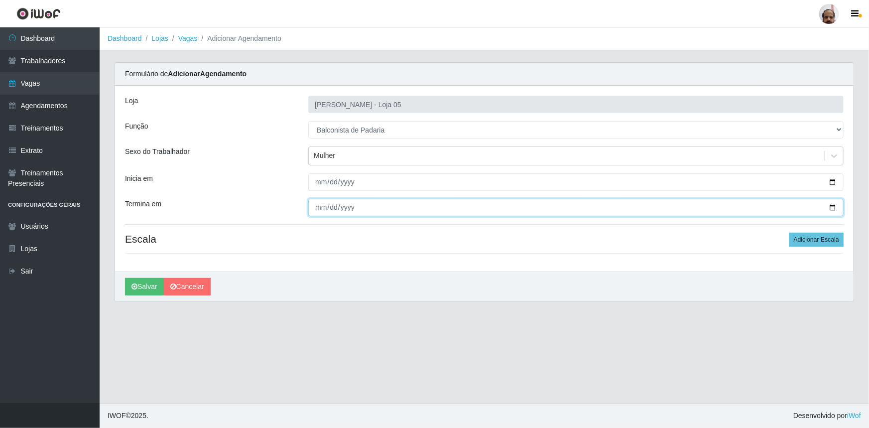
click at [833, 207] on input "Termina em" at bounding box center [575, 207] width 535 height 17
type input "[DATE]"
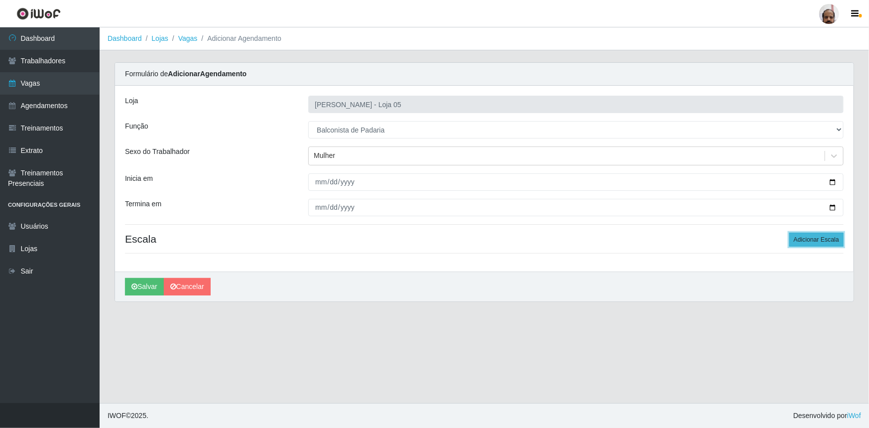
click at [795, 241] on button "Adicionar Escala" at bounding box center [816, 240] width 54 height 14
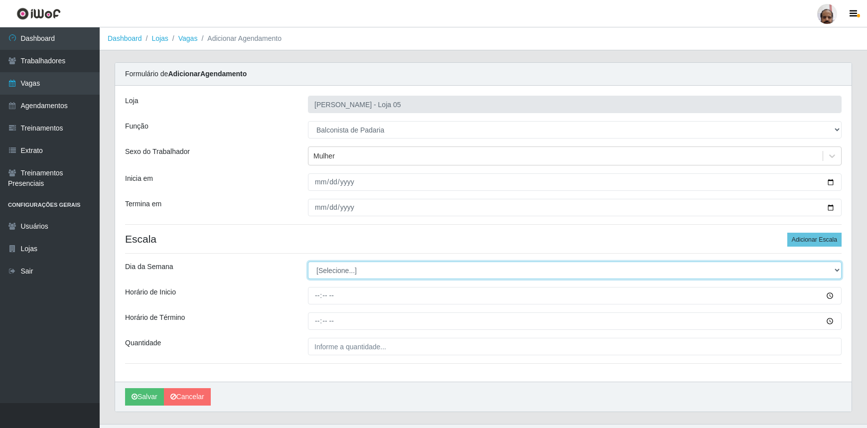
click at [344, 271] on select "[Selecione...] Segunda Terça Quarta Quinta Sexta Sábado Domingo" at bounding box center [574, 269] width 533 height 17
select select "6"
click at [308, 261] on select "[Selecione...] Segunda Terça Quarta Quinta Sexta Sábado Domingo" at bounding box center [574, 269] width 533 height 17
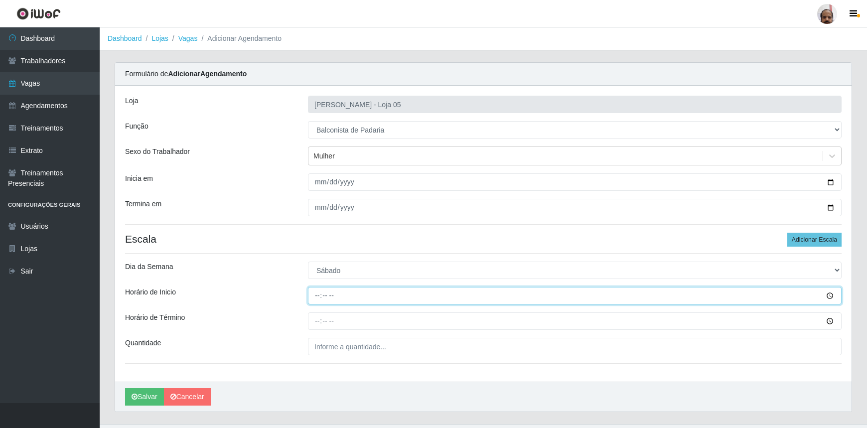
click at [315, 298] on input "Horário de Inicio" at bounding box center [574, 295] width 533 height 17
type input "08:00"
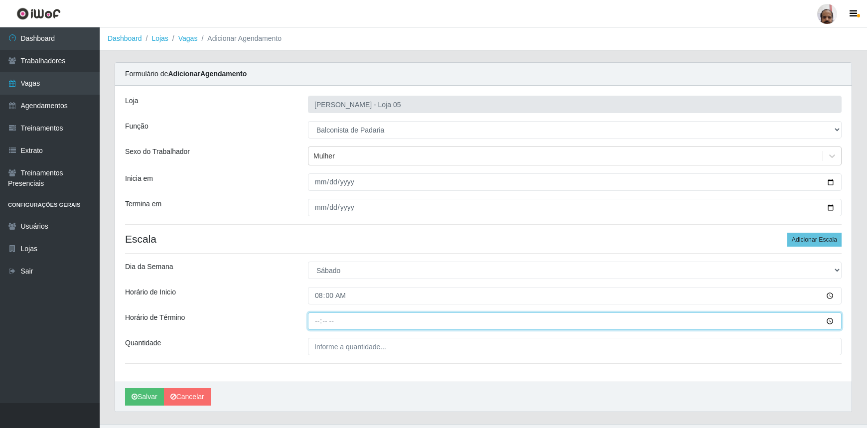
type input "14:00"
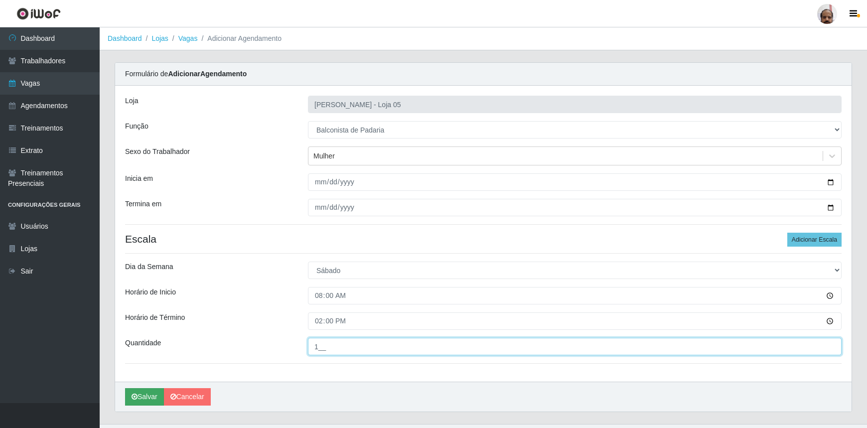
type input "1__"
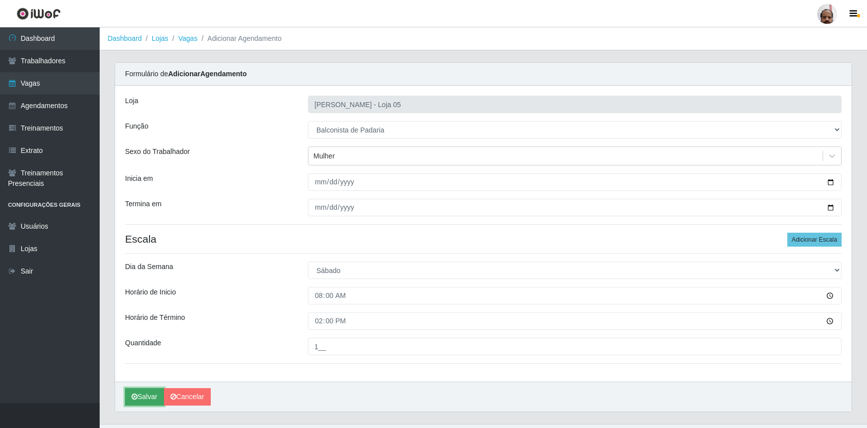
click at [150, 399] on button "Salvar" at bounding box center [144, 396] width 39 height 17
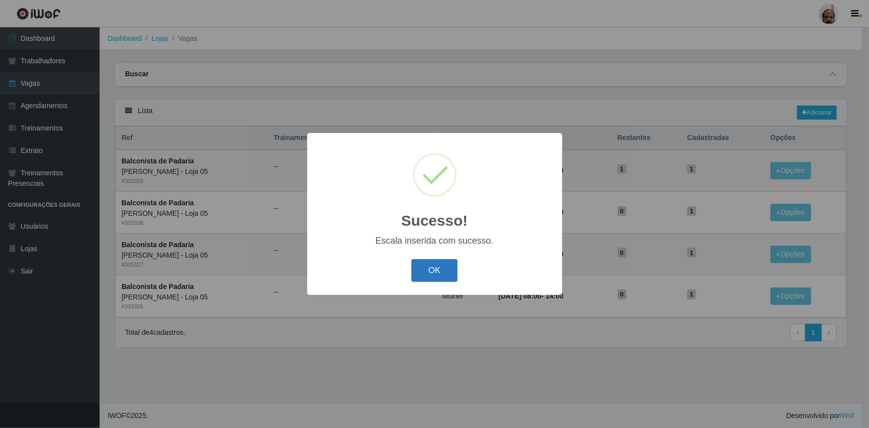
click at [453, 275] on button "OK" at bounding box center [434, 270] width 46 height 23
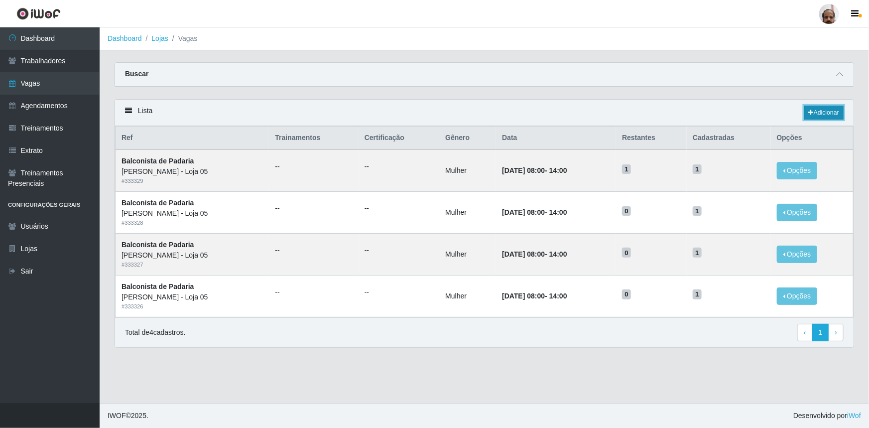
click at [825, 111] on link "Adicionar" at bounding box center [823, 113] width 39 height 14
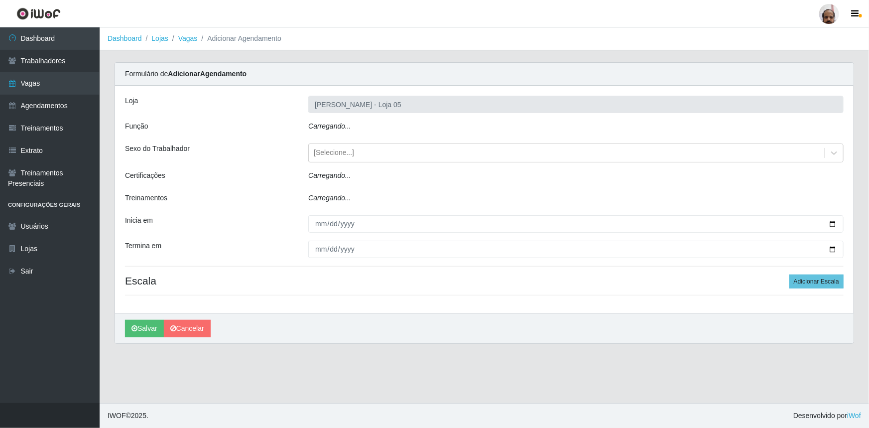
type input "[PERSON_NAME] - Loja 05"
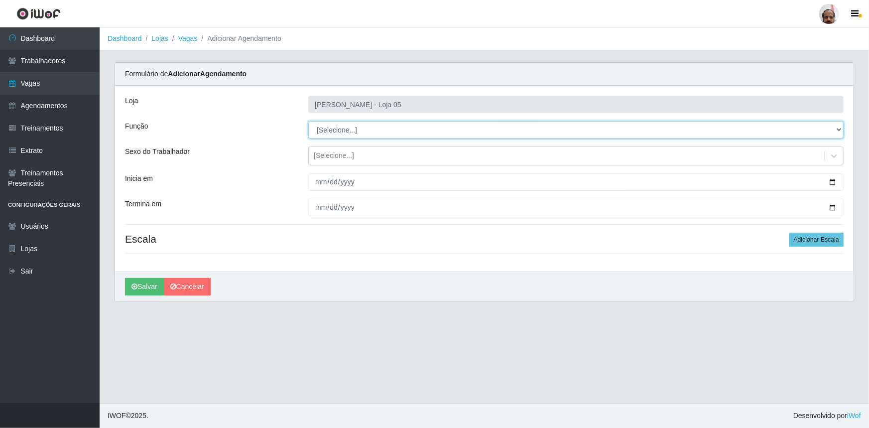
click at [353, 132] on select "[Selecione...] ASG ASG + ASG ++ Auxiliar de Depósito Auxiliar de Depósito + Aux…" at bounding box center [575, 129] width 535 height 17
select select "115"
click at [308, 121] on select "[Selecione...] ASG ASG + ASG ++ Auxiliar de Depósito Auxiliar de Depósito + Aux…" at bounding box center [575, 129] width 535 height 17
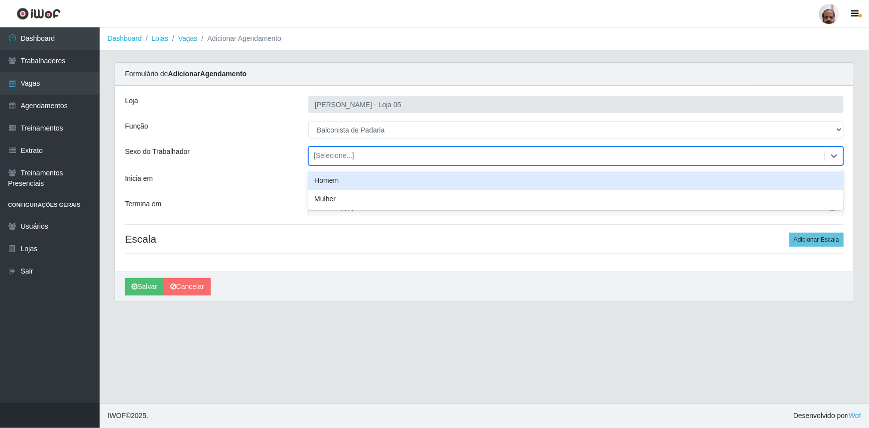
click at [339, 154] on div "[Selecione...]" at bounding box center [334, 156] width 40 height 10
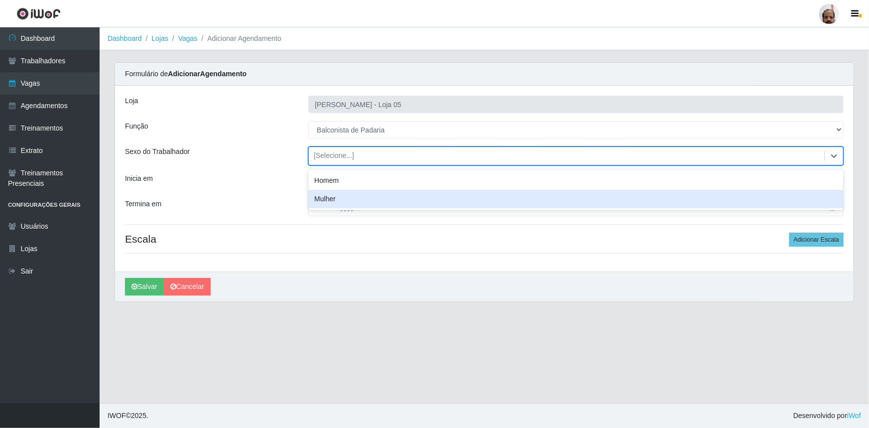
click at [338, 197] on div "Mulher" at bounding box center [575, 199] width 535 height 18
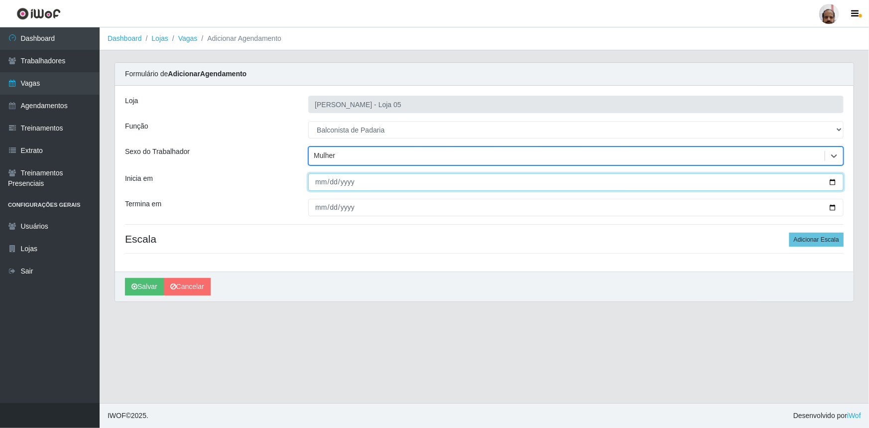
click at [831, 183] on input "Inicia em" at bounding box center [575, 181] width 535 height 17
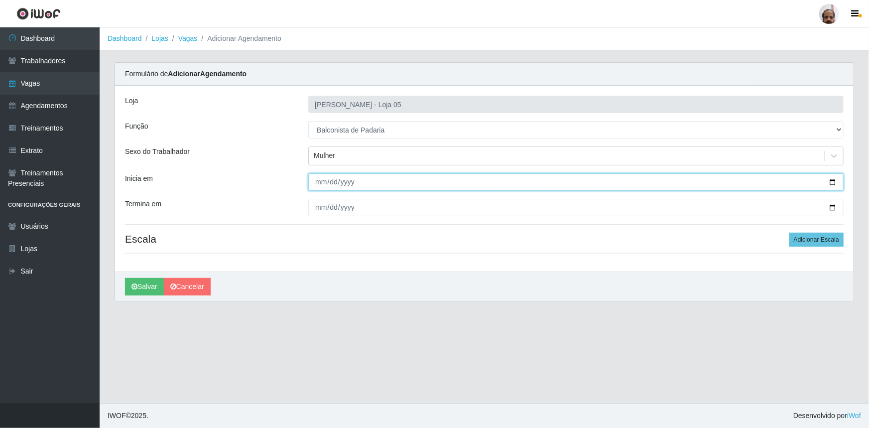
type input "[DATE]"
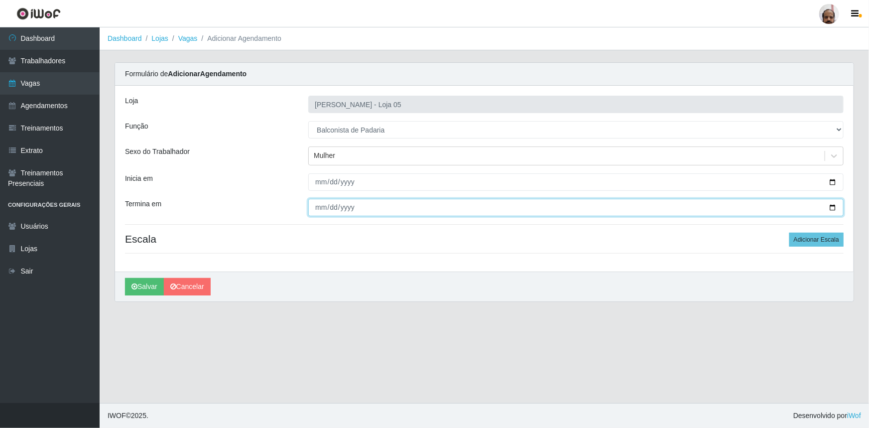
click at [832, 204] on input "Termina em" at bounding box center [575, 207] width 535 height 17
type input "[DATE]"
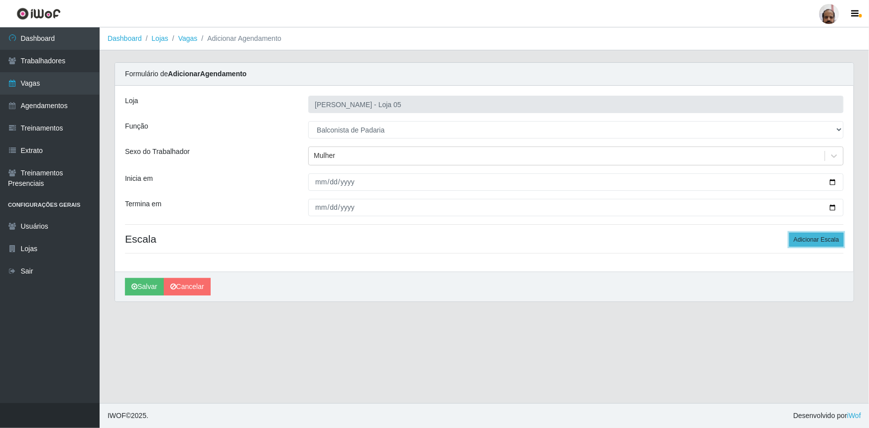
click at [817, 239] on button "Adicionar Escala" at bounding box center [816, 240] width 54 height 14
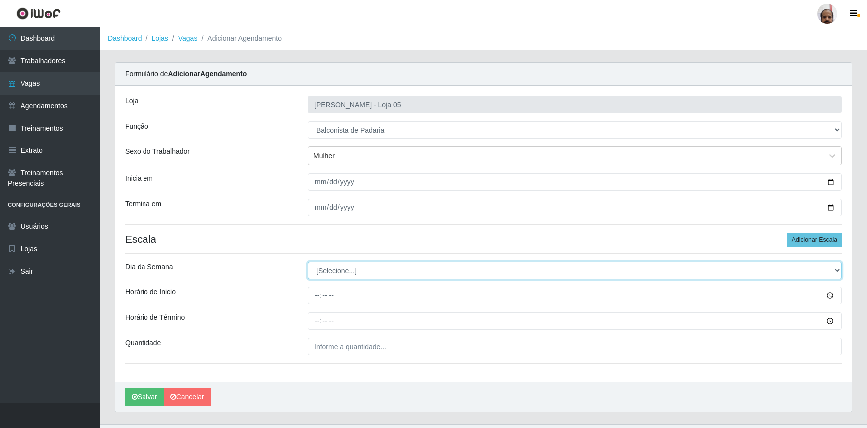
click at [326, 270] on select "[Selecione...] Segunda Terça Quarta Quinta Sexta Sábado Domingo" at bounding box center [574, 269] width 533 height 17
select select "0"
click at [308, 261] on select "[Selecione...] Segunda Terça Quarta Quinta Sexta Sábado Domingo" at bounding box center [574, 269] width 533 height 17
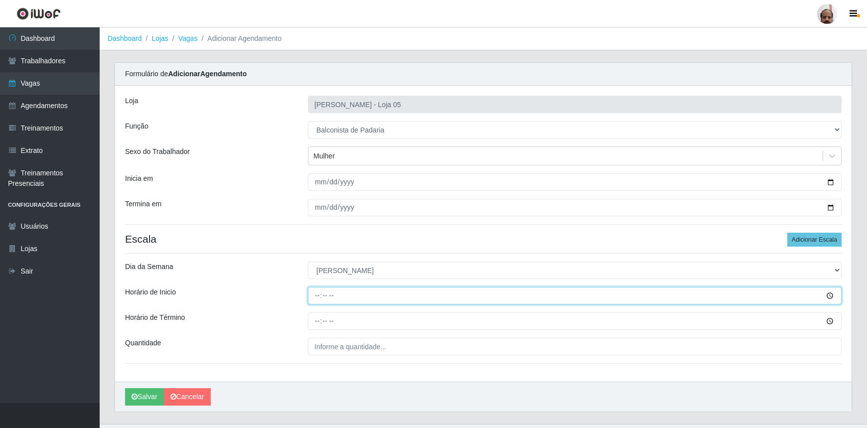
click at [318, 295] on input "Horário de Inicio" at bounding box center [574, 295] width 533 height 17
type input "08:00"
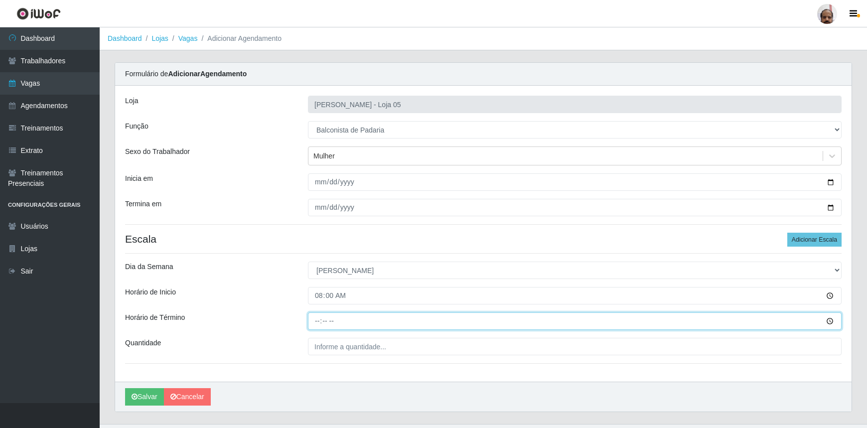
type input "14:00"
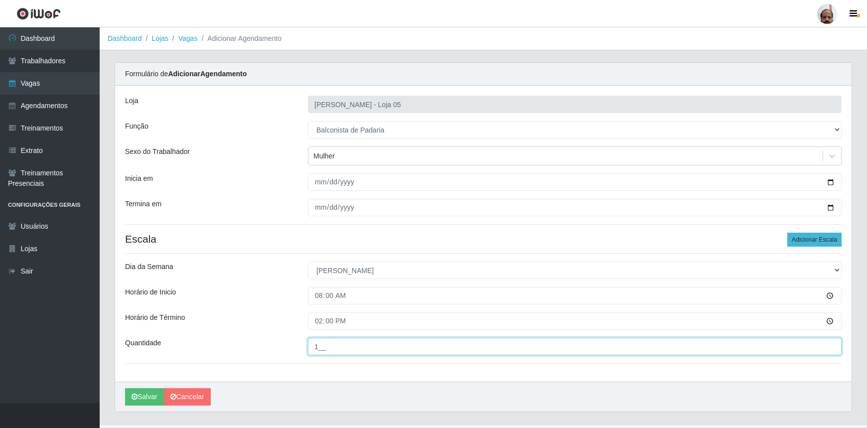
type input "1__"
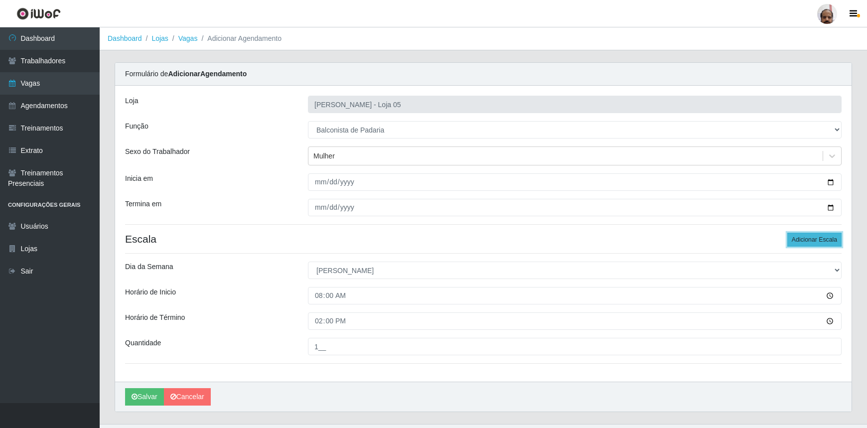
click at [825, 235] on button "Adicionar Escala" at bounding box center [814, 240] width 54 height 14
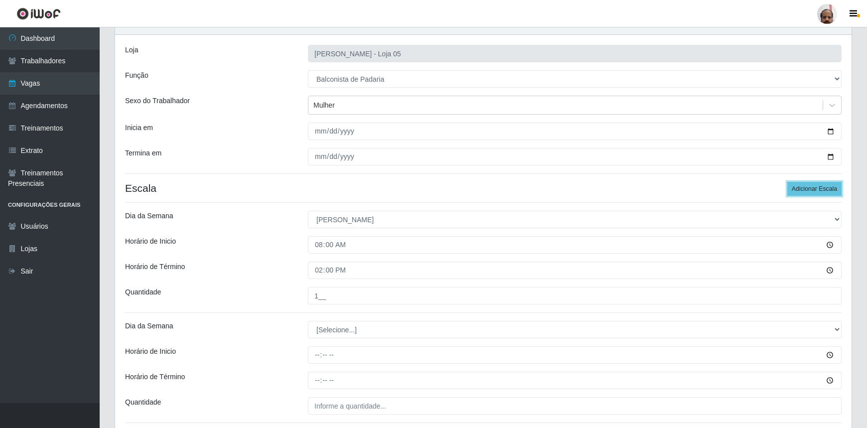
scroll to position [130, 0]
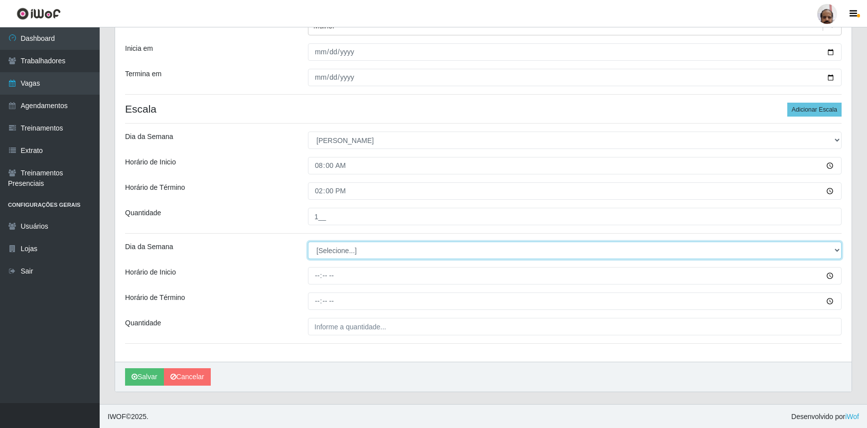
click at [318, 249] on select "[Selecione...] Segunda Terça Quarta Quinta Sexta Sábado Domingo" at bounding box center [574, 250] width 533 height 17
select select "0"
click at [308, 242] on select "[Selecione...] Segunda Terça Quarta Quinta Sexta Sábado Domingo" at bounding box center [574, 250] width 533 height 17
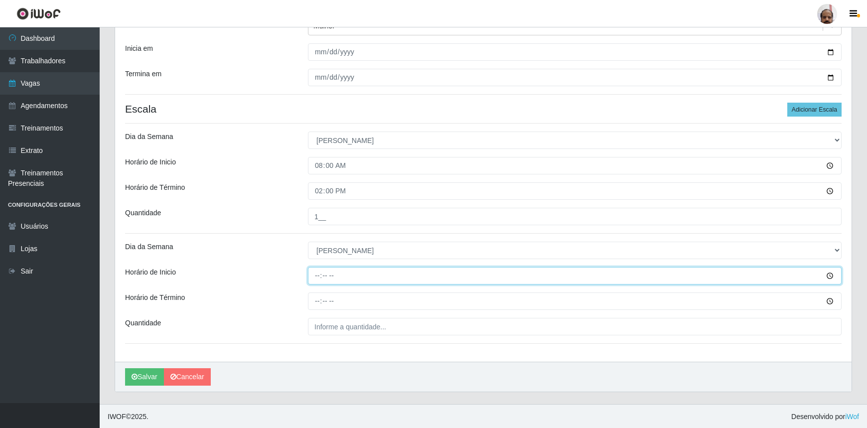
click at [310, 271] on input "Horário de Inicio" at bounding box center [574, 275] width 533 height 17
type input "13:00"
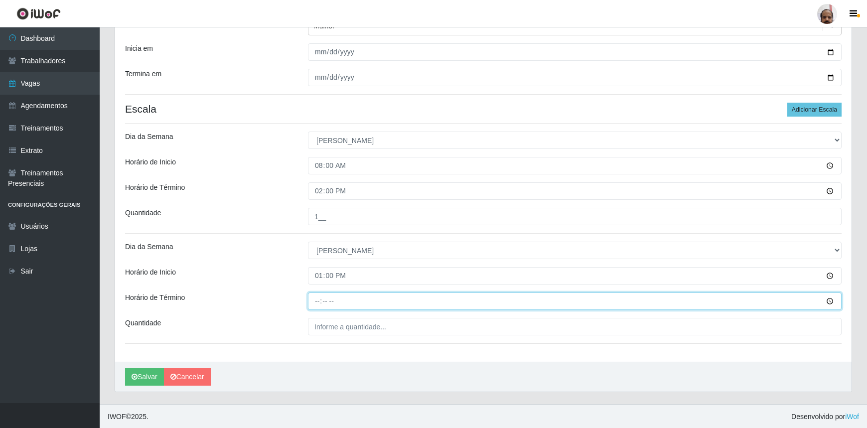
type input "19:00"
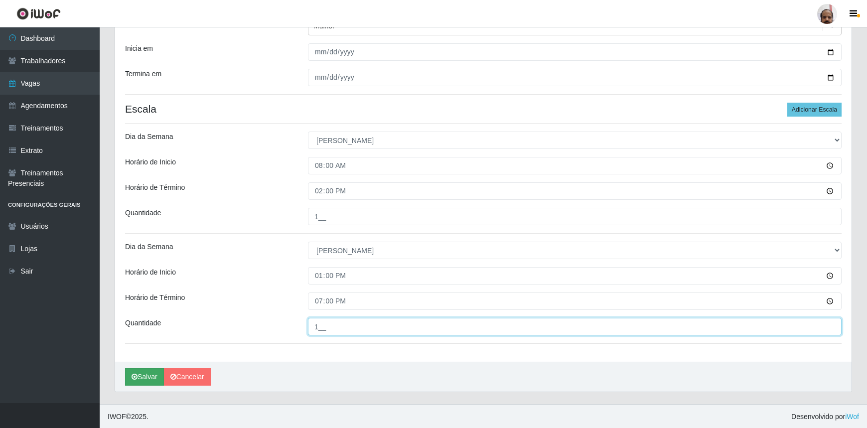
type input "1__"
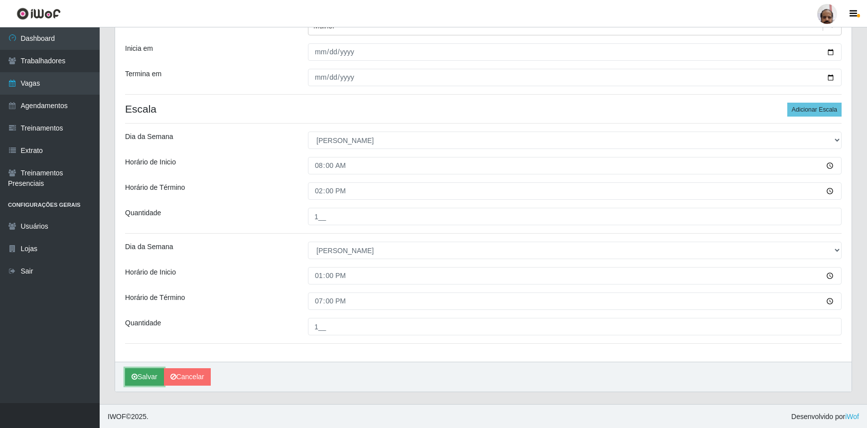
click at [160, 373] on button "Salvar" at bounding box center [144, 376] width 39 height 17
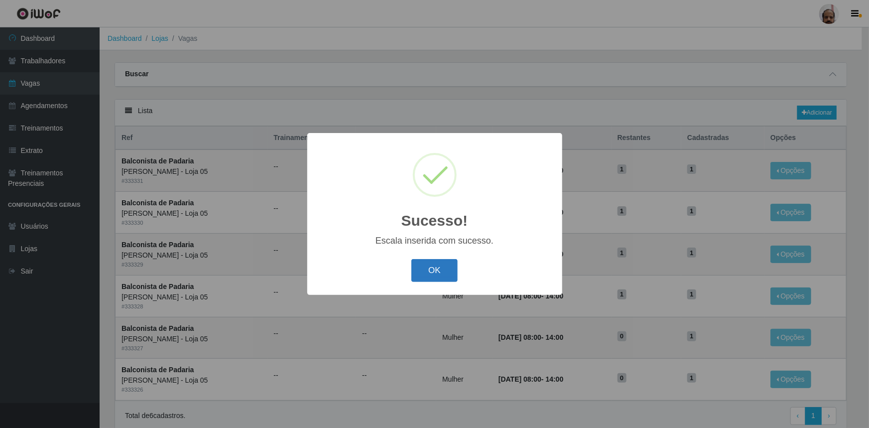
click at [438, 269] on button "OK" at bounding box center [434, 270] width 46 height 23
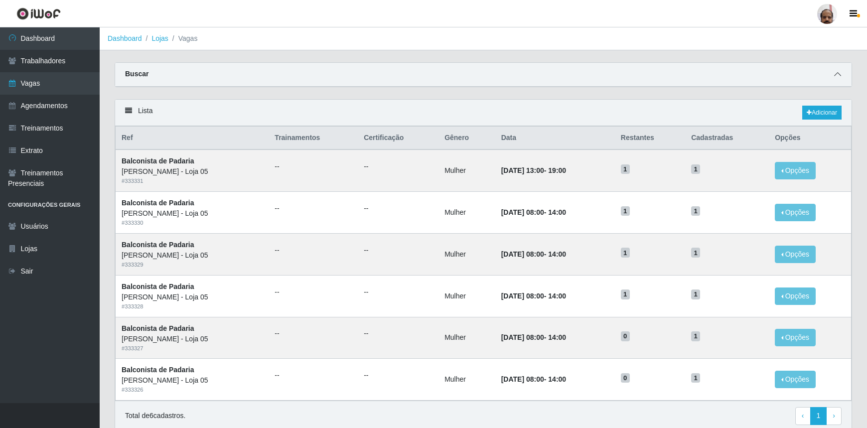
click at [841, 75] on span at bounding box center [837, 74] width 12 height 11
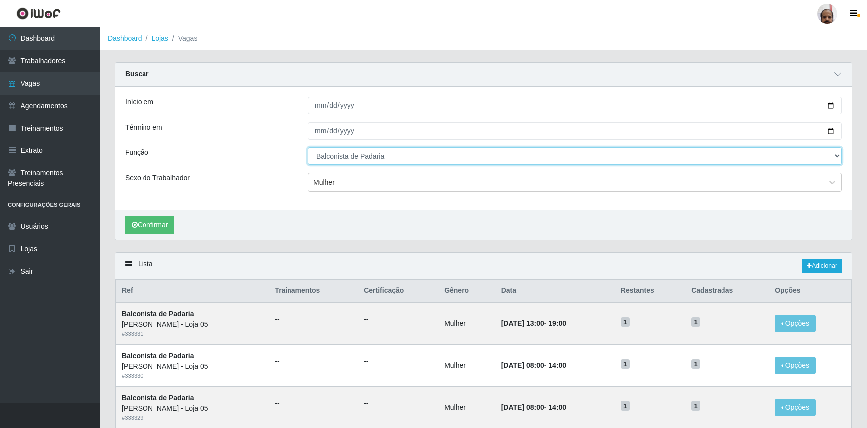
click at [347, 156] on select "[Selecione...] ASG ASG + ASG ++ Auxiliar de Depósito Auxiliar de Depósito + Aux…" at bounding box center [574, 155] width 533 height 17
select select "24"
click at [308, 147] on select "[Selecione...] ASG ASG + ASG ++ Auxiliar de Depósito Auxiliar de Depósito + Aux…" at bounding box center [574, 155] width 533 height 17
click at [328, 183] on div "Mulher" at bounding box center [323, 182] width 21 height 10
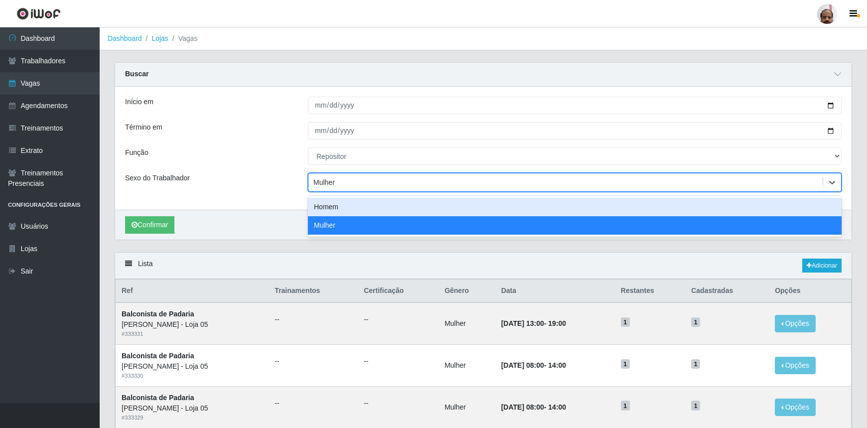
click at [330, 206] on div "Homem" at bounding box center [574, 207] width 533 height 18
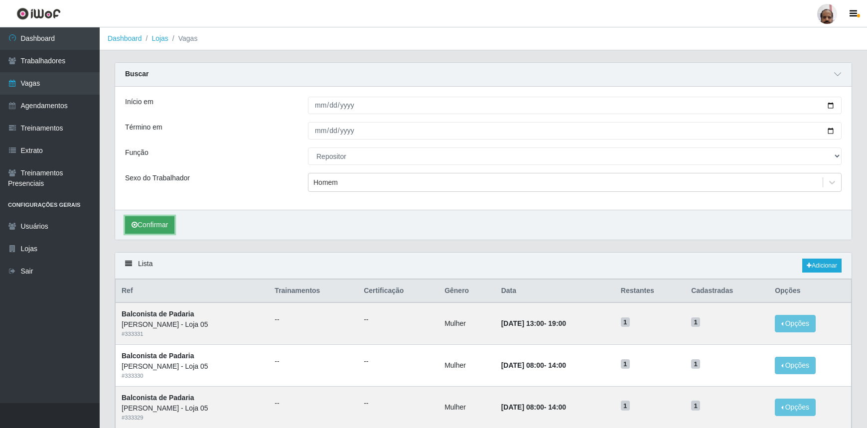
click at [156, 223] on button "Confirmar" at bounding box center [149, 224] width 49 height 17
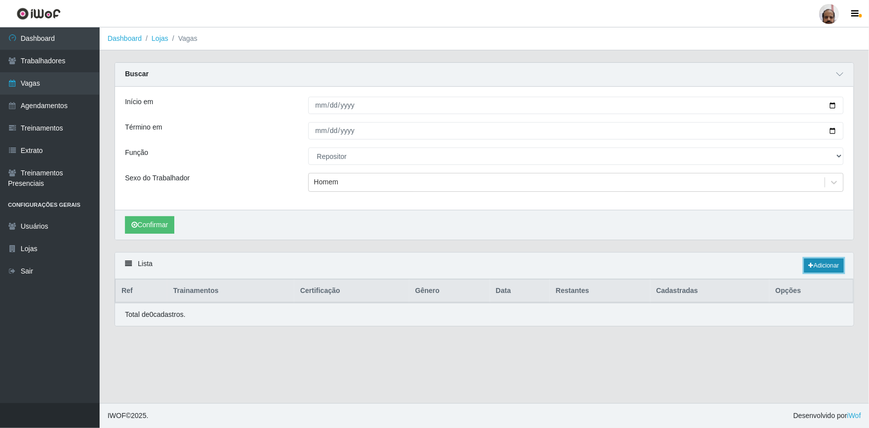
click at [817, 264] on link "Adicionar" at bounding box center [823, 265] width 39 height 14
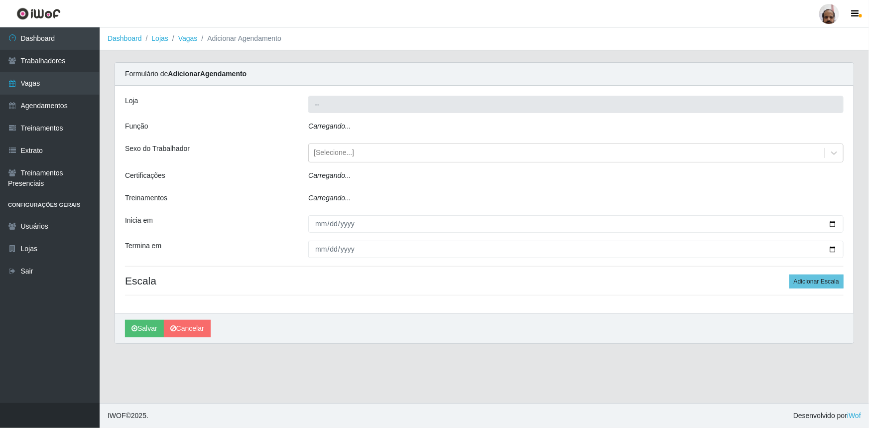
type input "[PERSON_NAME] - Loja 05"
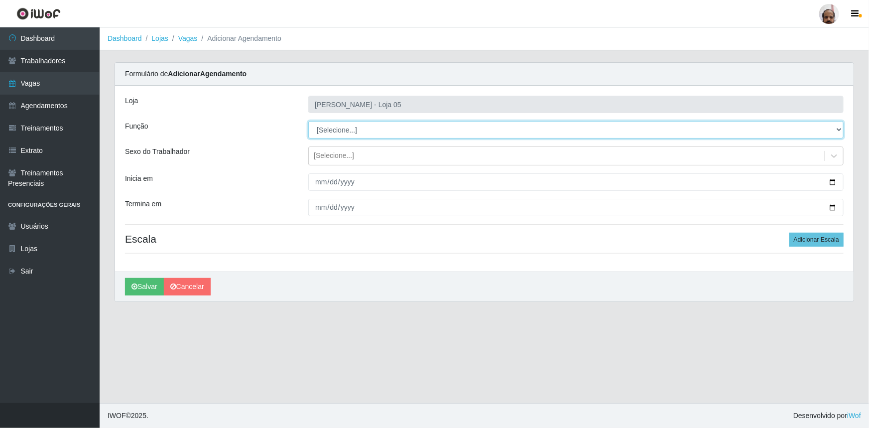
click at [360, 124] on select "[Selecione...] ASG ASG + ASG ++ Auxiliar de Depósito Auxiliar de Depósito + Aux…" at bounding box center [575, 129] width 535 height 17
select select "24"
click at [308, 121] on select "[Selecione...] ASG ASG + ASG ++ Auxiliar de Depósito Auxiliar de Depósito + Aux…" at bounding box center [575, 129] width 535 height 17
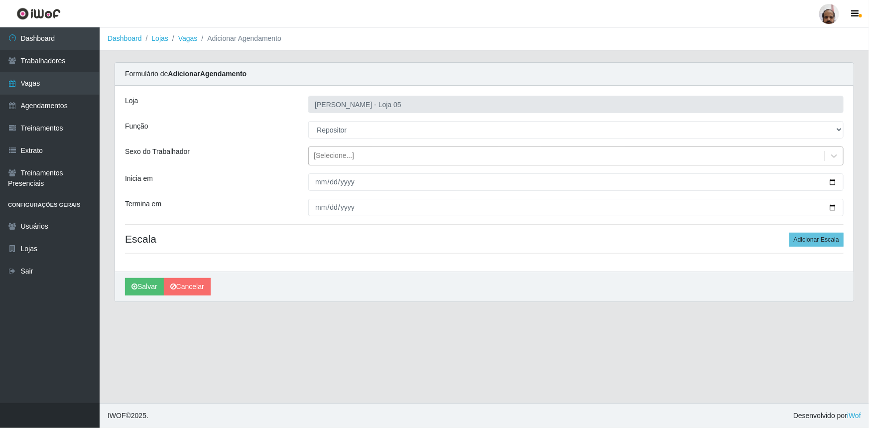
click at [340, 153] on div "[Selecione...]" at bounding box center [334, 156] width 40 height 10
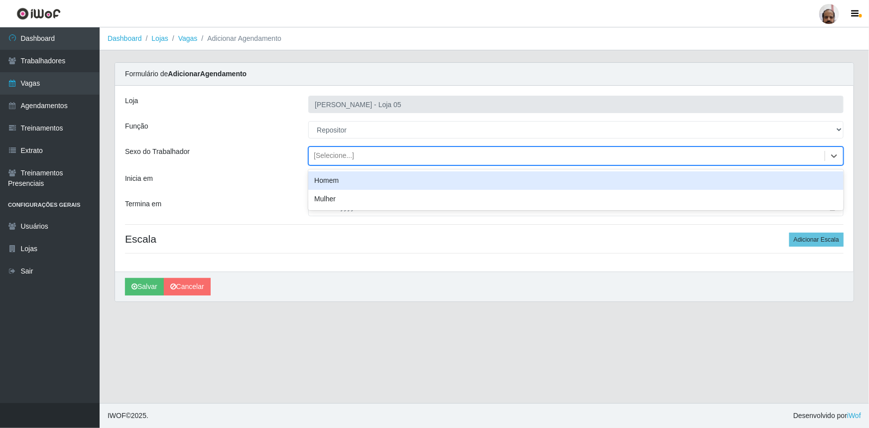
click at [359, 181] on div "Homem" at bounding box center [575, 180] width 535 height 18
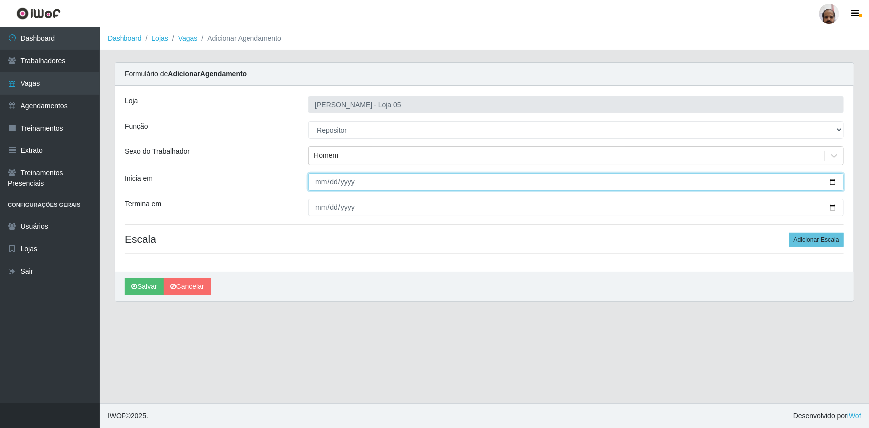
click at [833, 183] on input "Inicia em" at bounding box center [575, 181] width 535 height 17
type input "[DATE]"
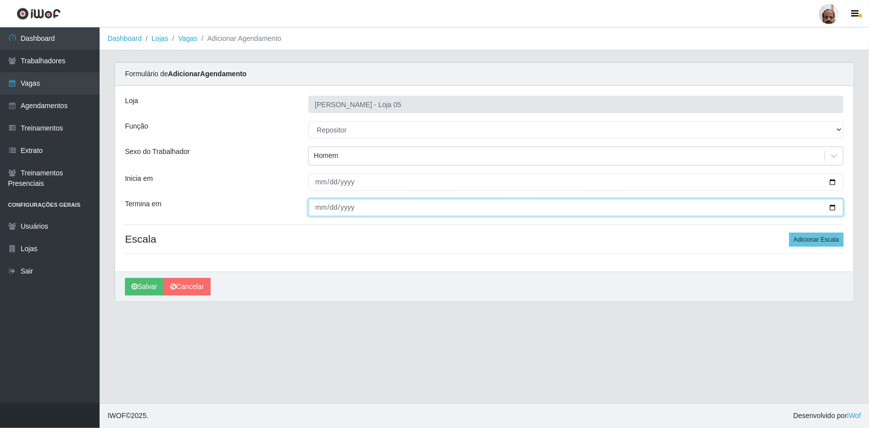
click at [834, 208] on input "Termina em" at bounding box center [575, 207] width 535 height 17
type input "[DATE]"
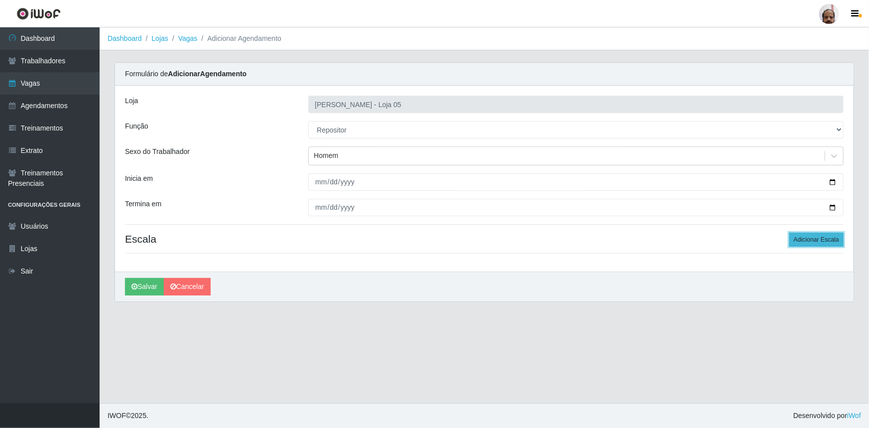
click at [798, 239] on button "Adicionar Escala" at bounding box center [816, 240] width 54 height 14
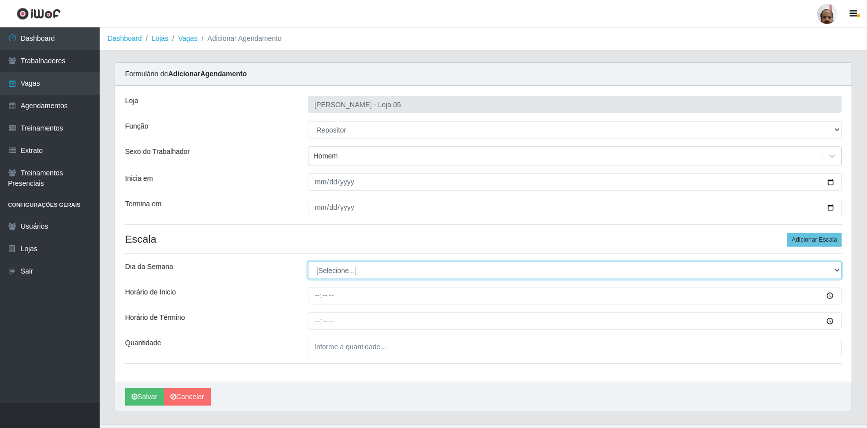
click at [351, 266] on select "[Selecione...] Segunda Terça Quarta Quinta Sexta Sábado Domingo" at bounding box center [574, 269] width 533 height 17
select select "1"
click at [308, 261] on select "[Selecione...] Segunda Terça Quarta Quinta Sexta Sábado Domingo" at bounding box center [574, 269] width 533 height 17
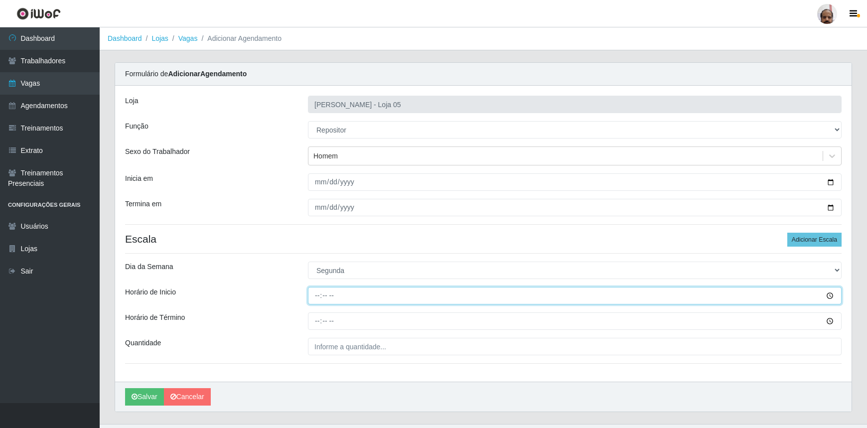
click at [316, 295] on input "Horário de Inicio" at bounding box center [574, 295] width 533 height 17
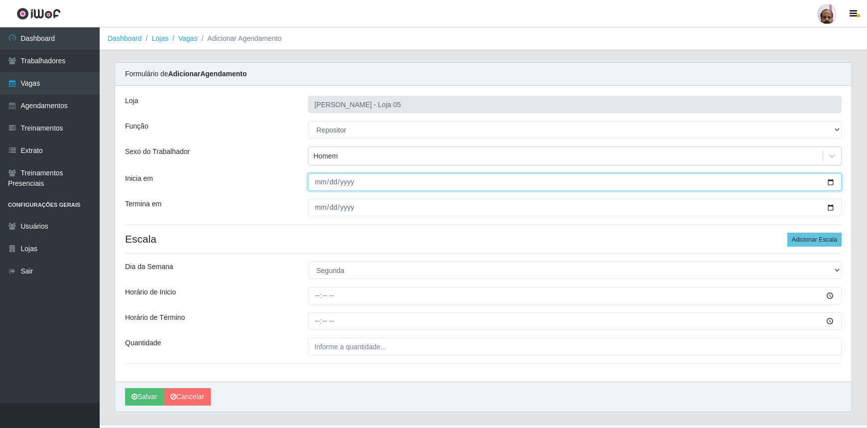
click at [830, 183] on input "[DATE]" at bounding box center [574, 181] width 533 height 17
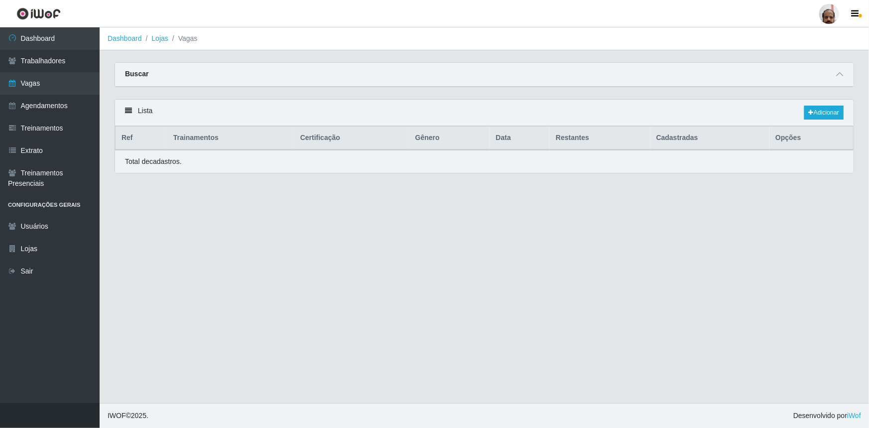
select select "24"
click at [842, 74] on icon at bounding box center [839, 74] width 7 height 7
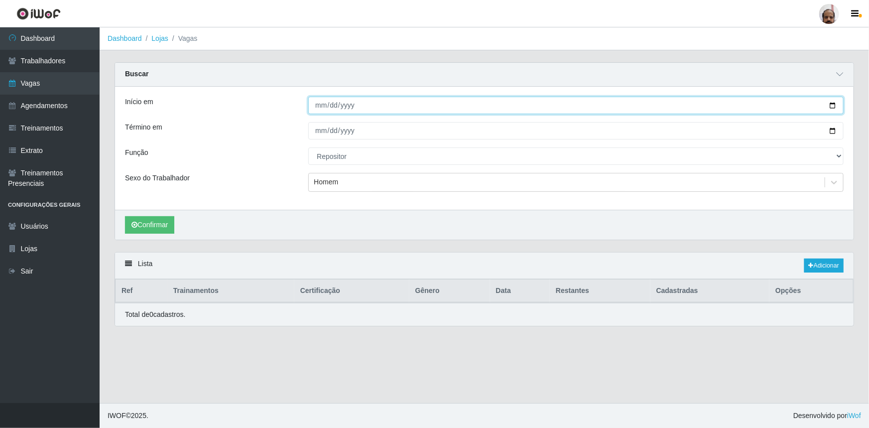
click at [832, 104] on input "[DATE]" at bounding box center [575, 105] width 535 height 17
type input "[DATE]"
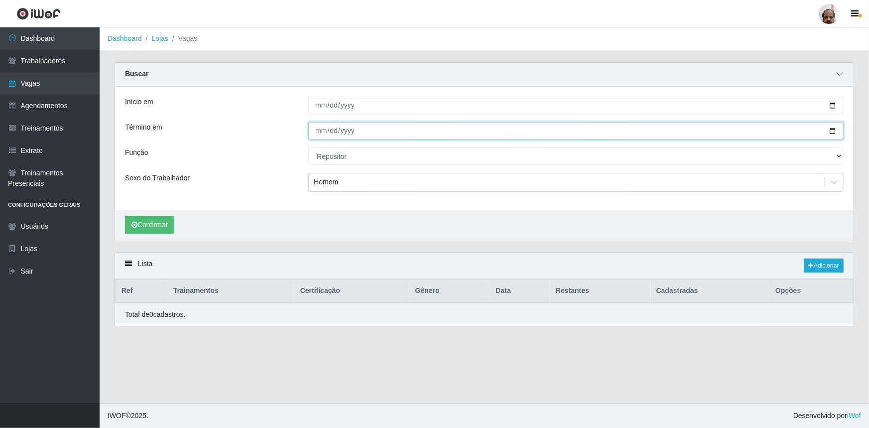
click at [832, 129] on input "[DATE]" at bounding box center [575, 130] width 535 height 17
type input "[DATE]"
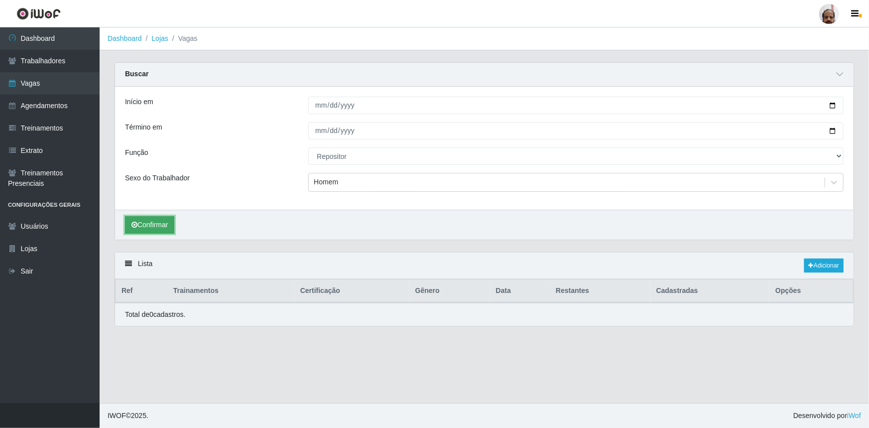
click at [159, 220] on button "Confirmar" at bounding box center [149, 224] width 49 height 17
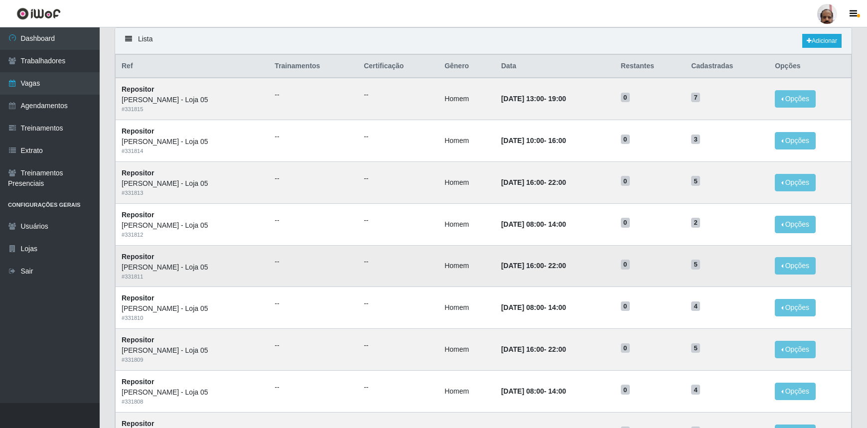
scroll to position [209, 0]
